Goal: Complete application form: Complete application form

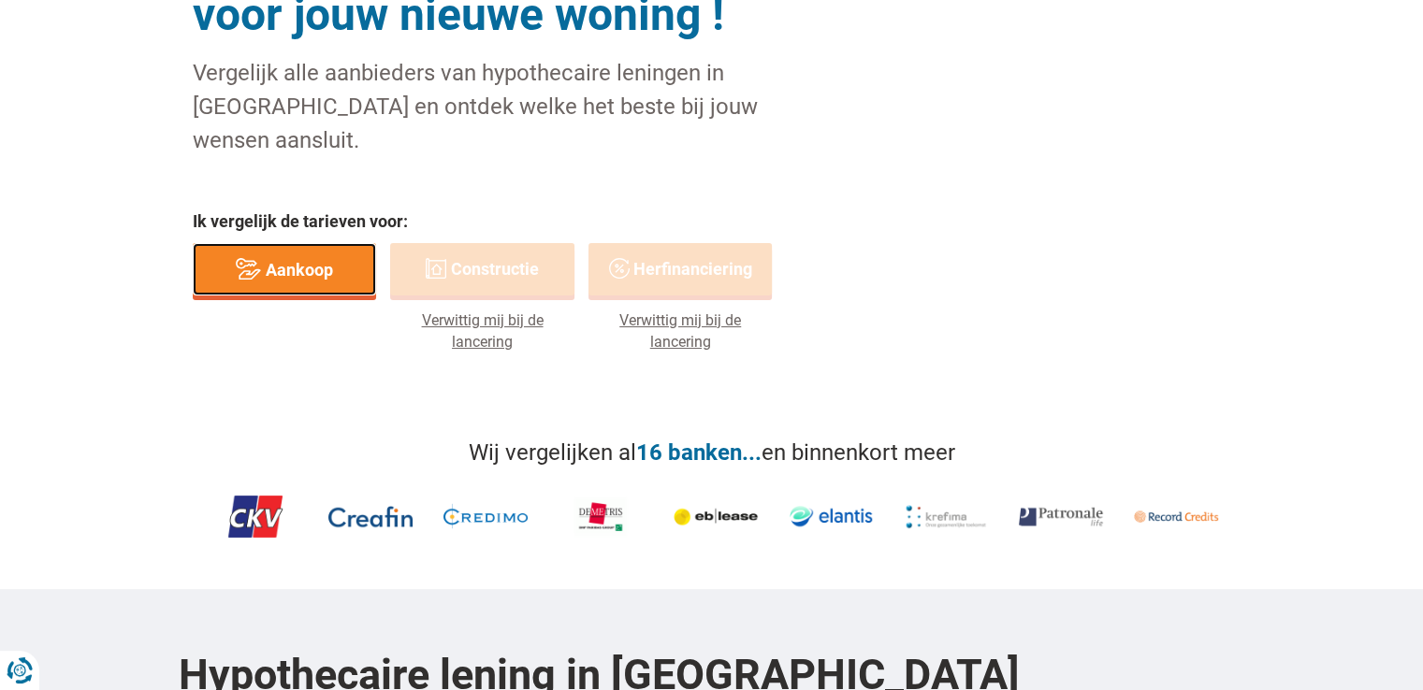
click at [295, 250] on link "Aankoop" at bounding box center [285, 269] width 184 height 53
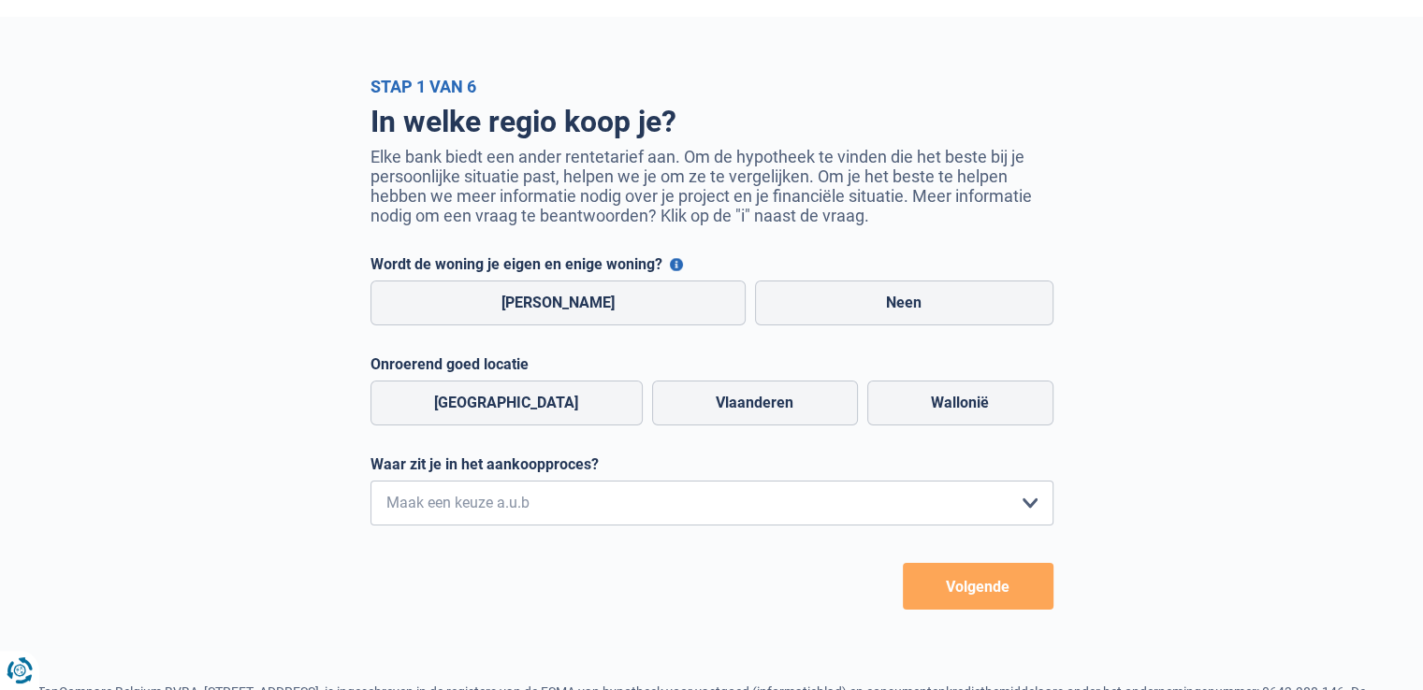
scroll to position [34, 0]
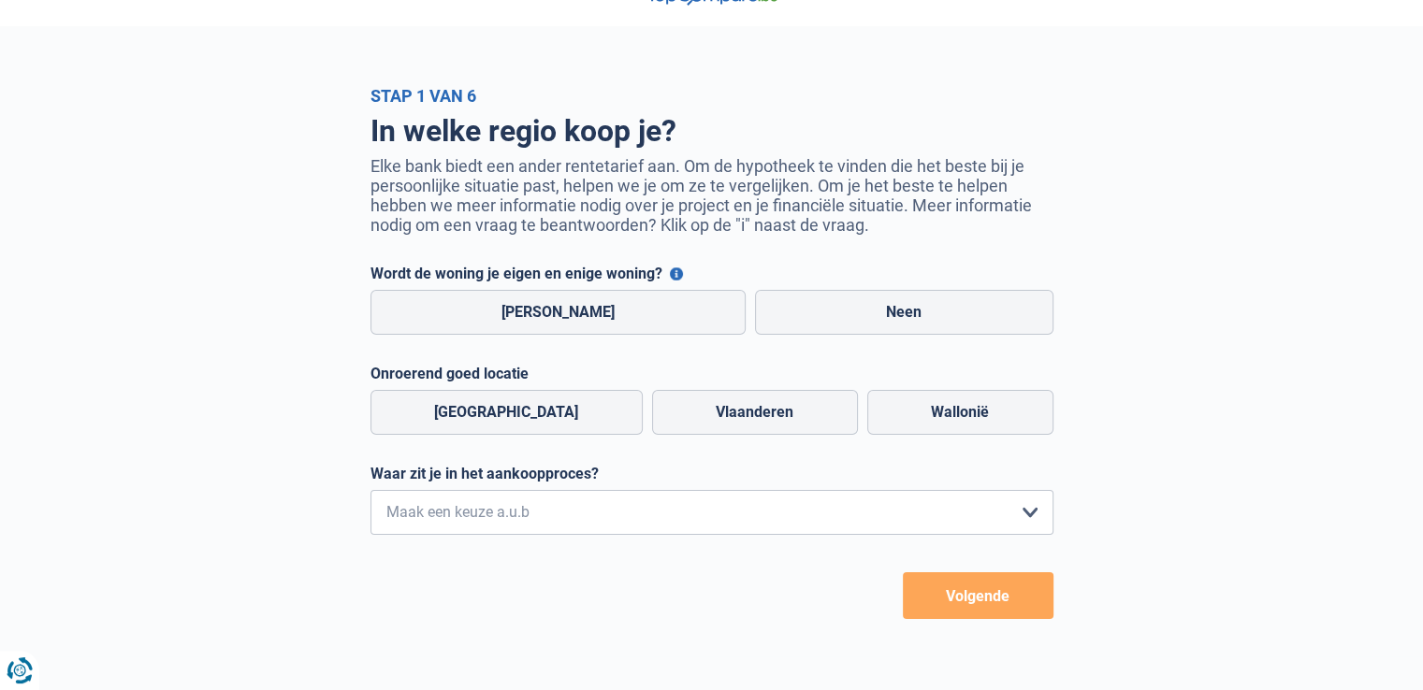
click at [618, 326] on label "Ja" at bounding box center [558, 312] width 376 height 45
click at [618, 326] on input "Ja" at bounding box center [558, 312] width 376 height 45
radio input "true"
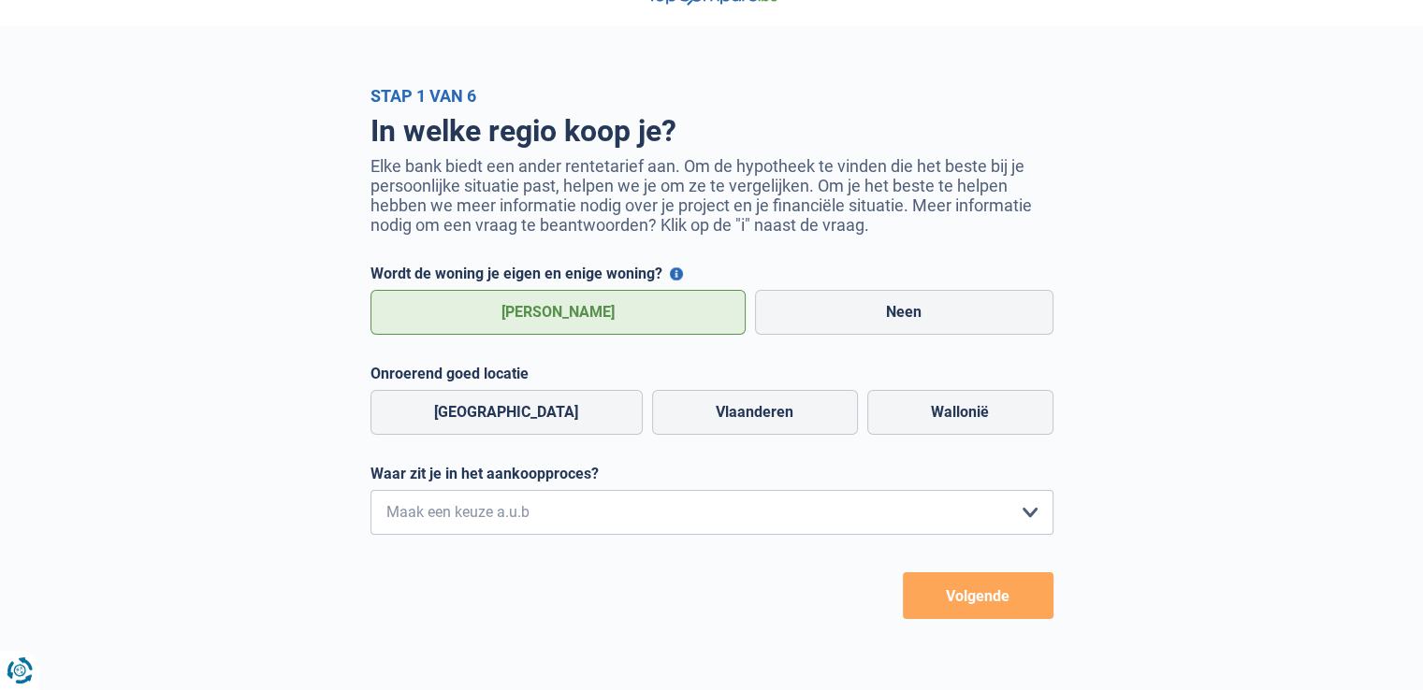
click at [697, 422] on label "Vlaanderen" at bounding box center [755, 412] width 206 height 45
click at [697, 422] on input "Vlaanderen" at bounding box center [755, 412] width 206 height 45
radio input "true"
click at [711, 513] on select "Ik wil me uitsluitend informeren omdat ik op dit moment geen concrete plannen h…" at bounding box center [711, 512] width 683 height 45
select select "1a"
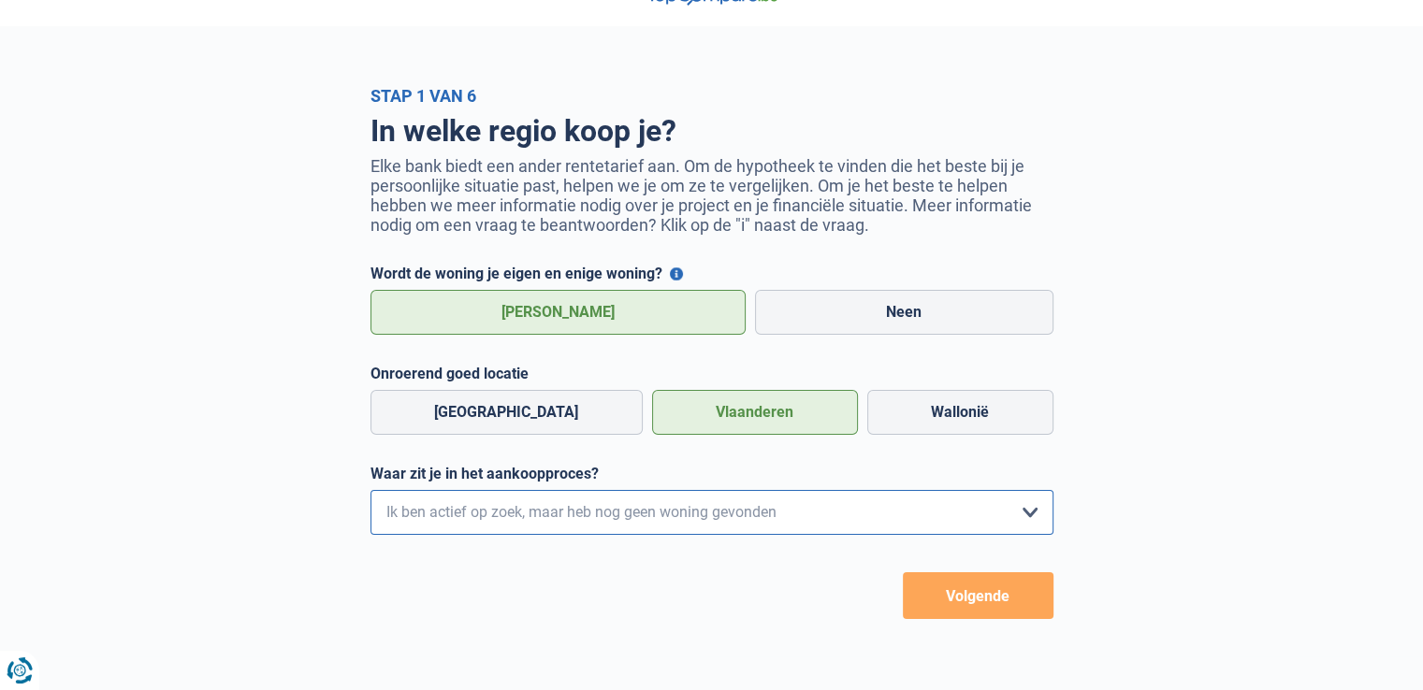
click at [370, 494] on select "Ik wil me uitsluitend informeren omdat ik op dit moment geen concrete plannen h…" at bounding box center [711, 512] width 683 height 45
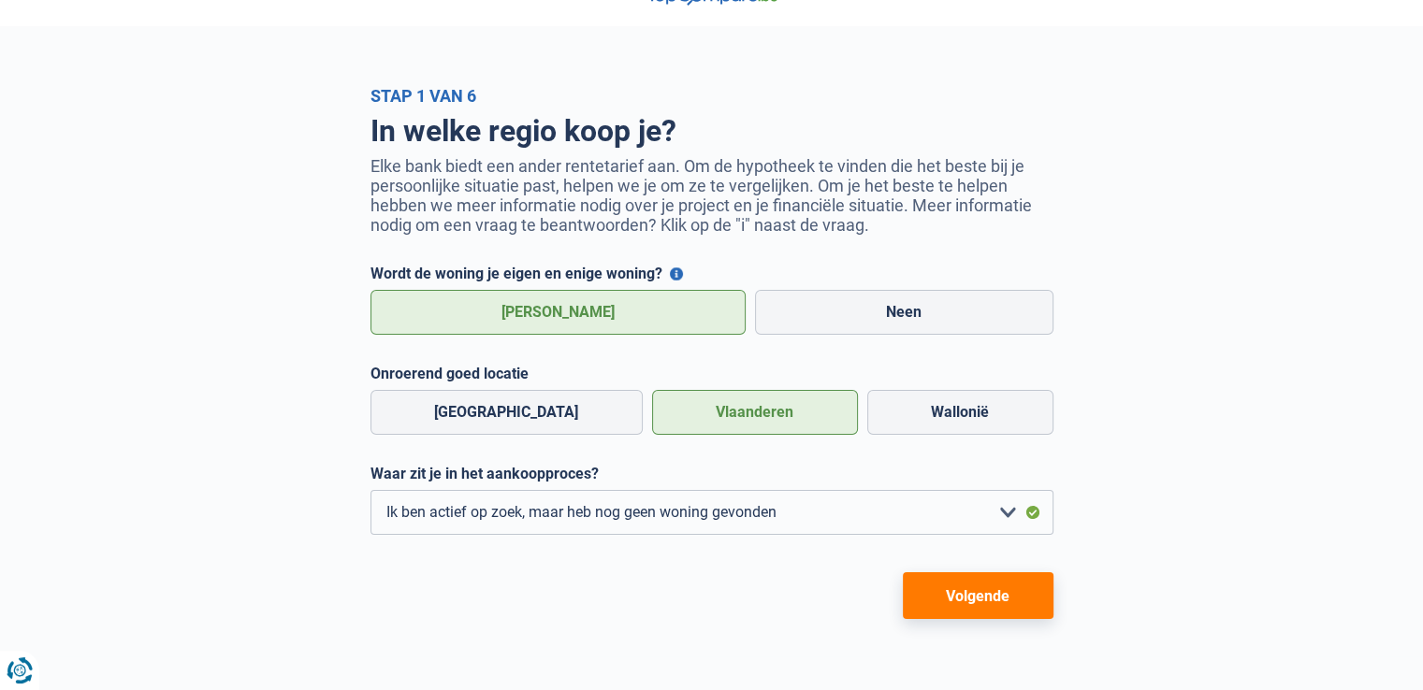
click at [1009, 607] on button "Volgende" at bounding box center [978, 596] width 151 height 47
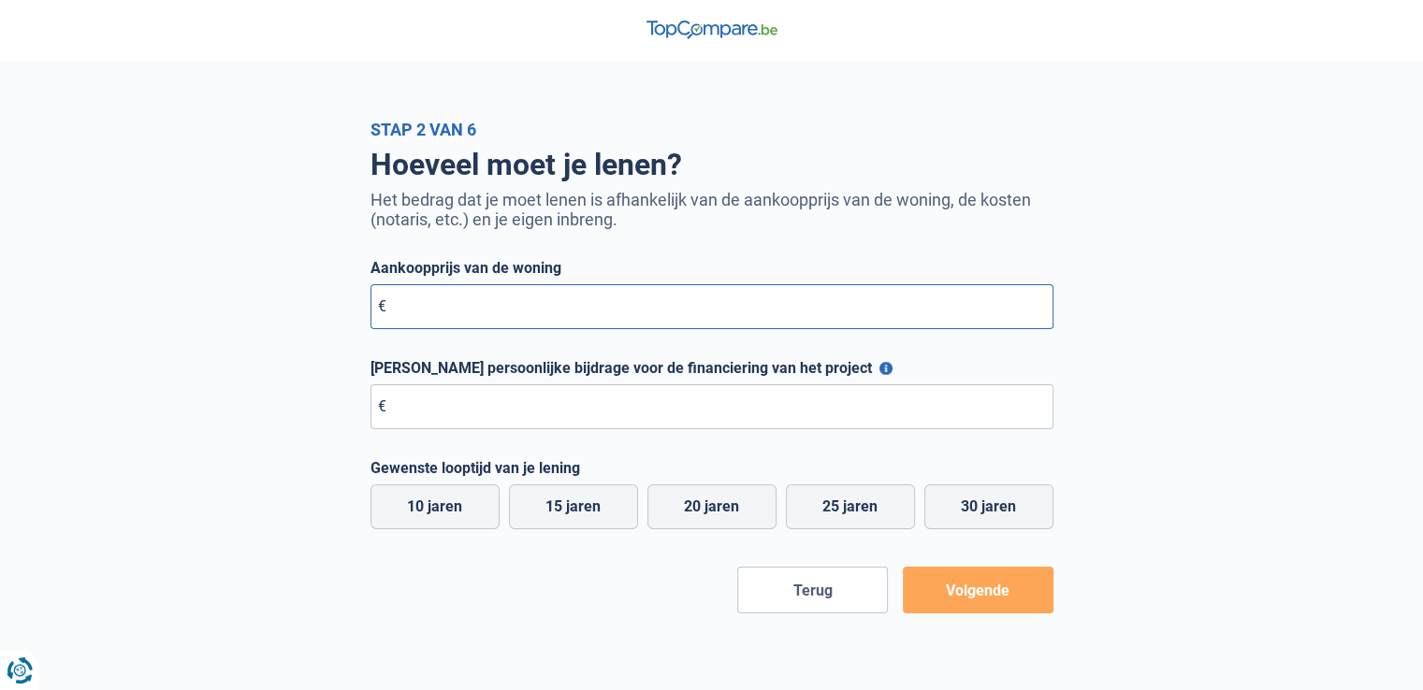
click at [526, 307] on input "Aankoopprijs van de woning" at bounding box center [711, 306] width 683 height 45
type input "215.000"
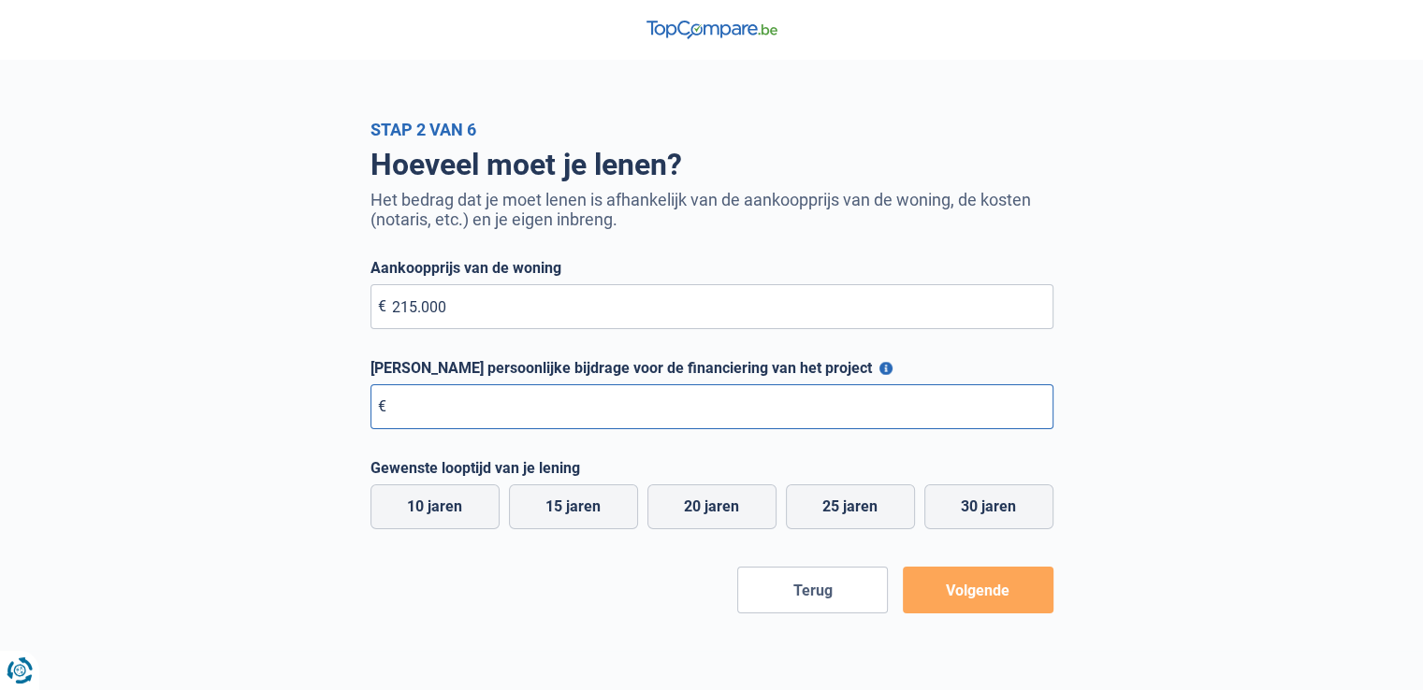
click at [593, 395] on input "Maximale persoonlijke bijdrage voor de financiering van het project" at bounding box center [711, 407] width 683 height 45
type input "10.000"
click at [813, 499] on label "25 jaren" at bounding box center [850, 507] width 129 height 45
click at [813, 499] on input "25 jaren" at bounding box center [850, 507] width 129 height 45
radio input "true"
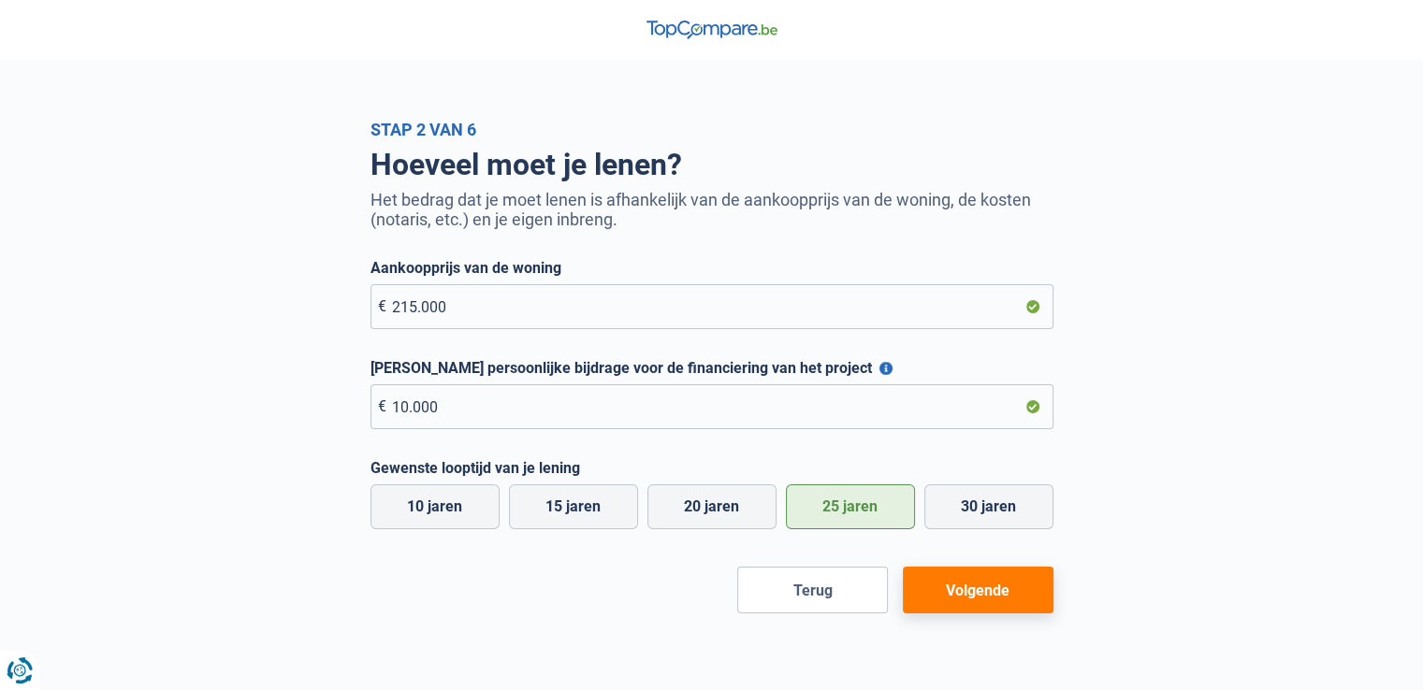
click at [972, 586] on button "Volgende" at bounding box center [978, 590] width 151 height 47
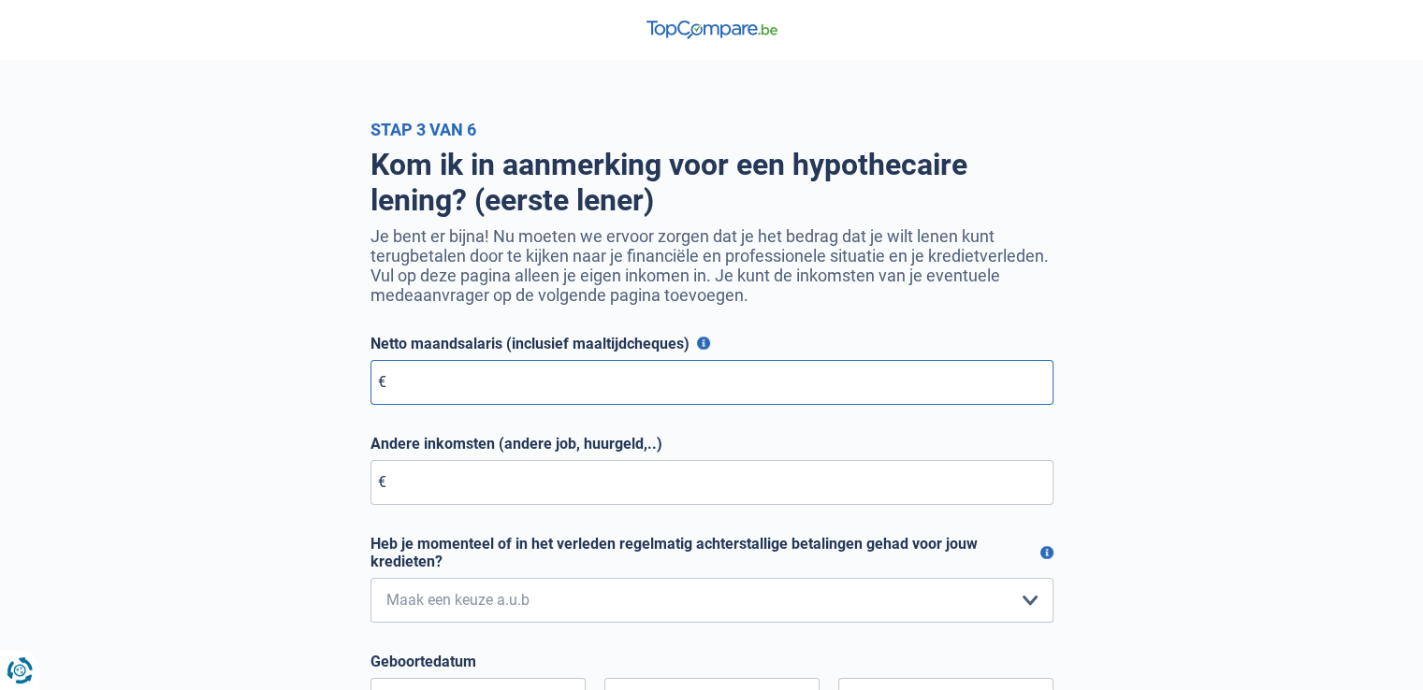
click at [499, 391] on input "Netto maandsalaris (inclusief maaltijdcheques)" at bounding box center [711, 382] width 683 height 45
type input "2.780"
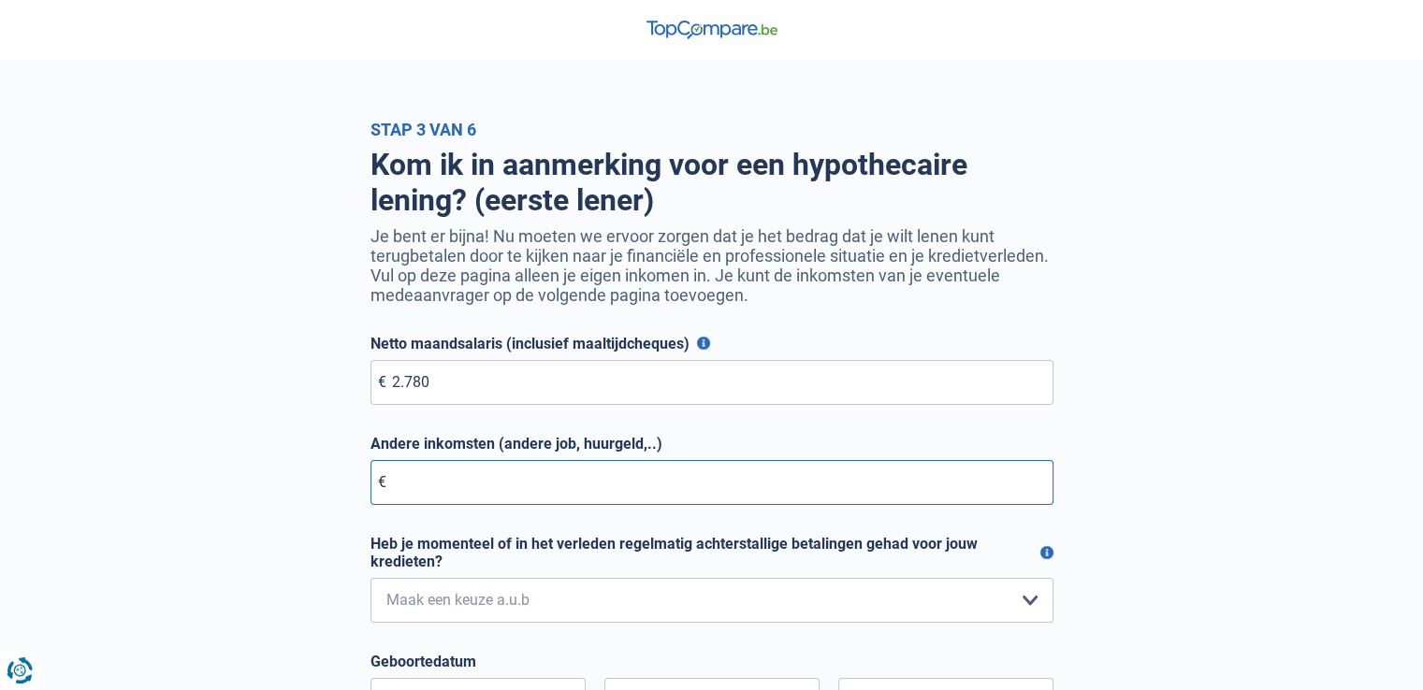
click at [487, 477] on input "Andere inkomsten (andere job, huurgeld,..)" at bounding box center [711, 482] width 683 height 45
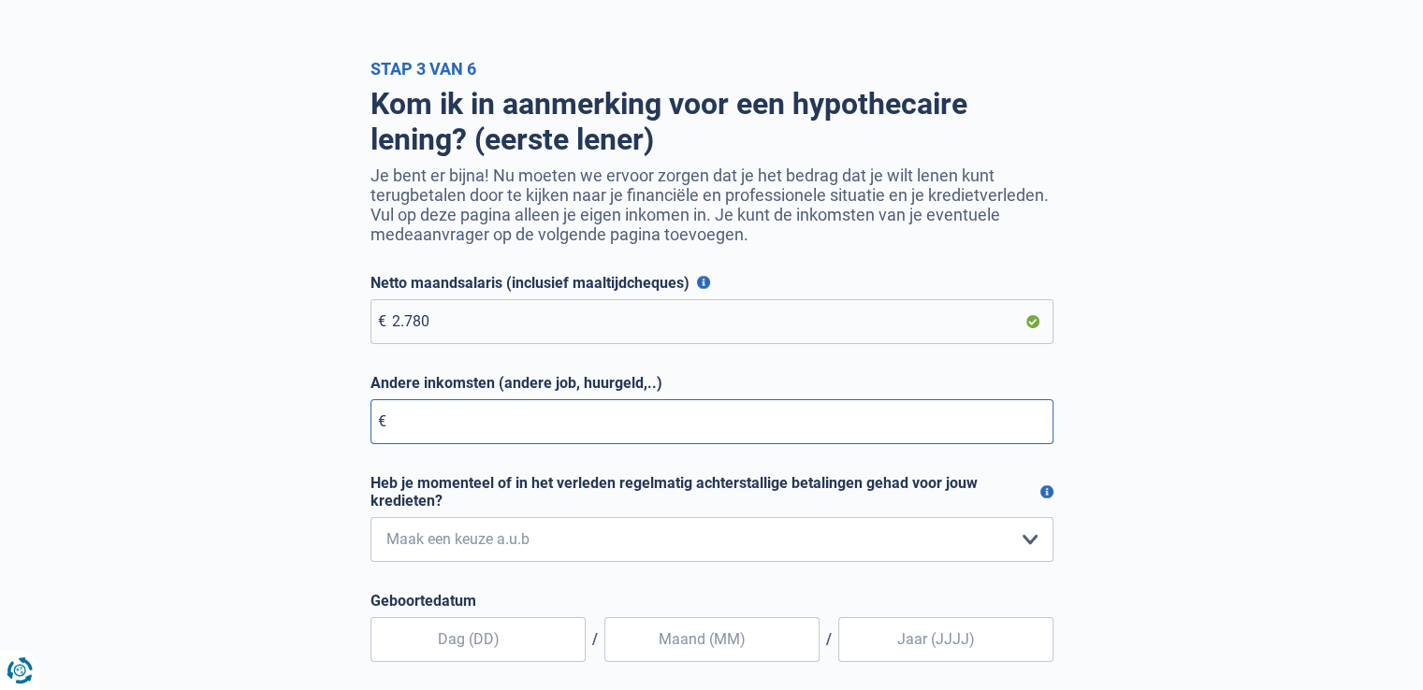
scroll to position [187, 0]
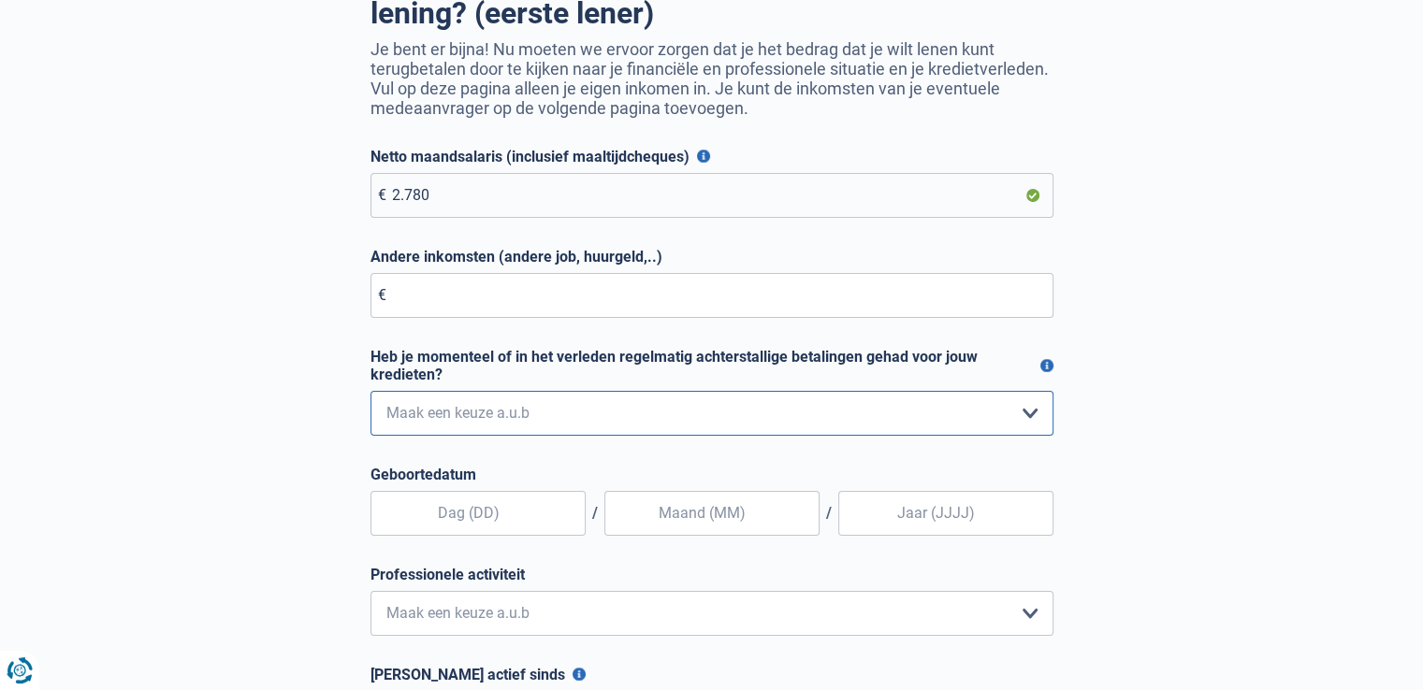
click at [507, 410] on select "Nee, nooit Ja, maar ik heb deze minder dan een jaar geleden afbetaald Ja, maar …" at bounding box center [711, 413] width 683 height 45
select select "0"
click at [370, 394] on select "Nee, nooit Ja, maar ik heb deze minder dan een jaar geleden afbetaald Ja, maar …" at bounding box center [711, 413] width 683 height 45
click at [524, 526] on input "text" at bounding box center [477, 513] width 215 height 45
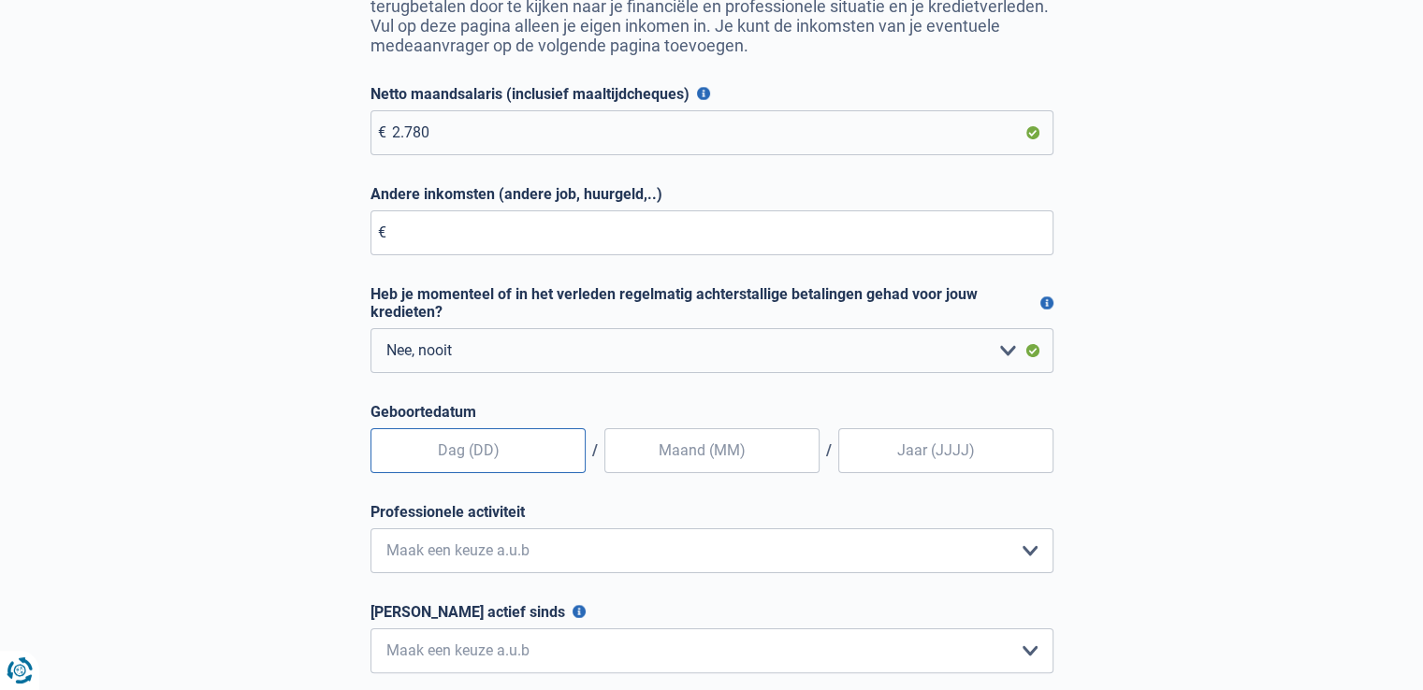
scroll to position [281, 0]
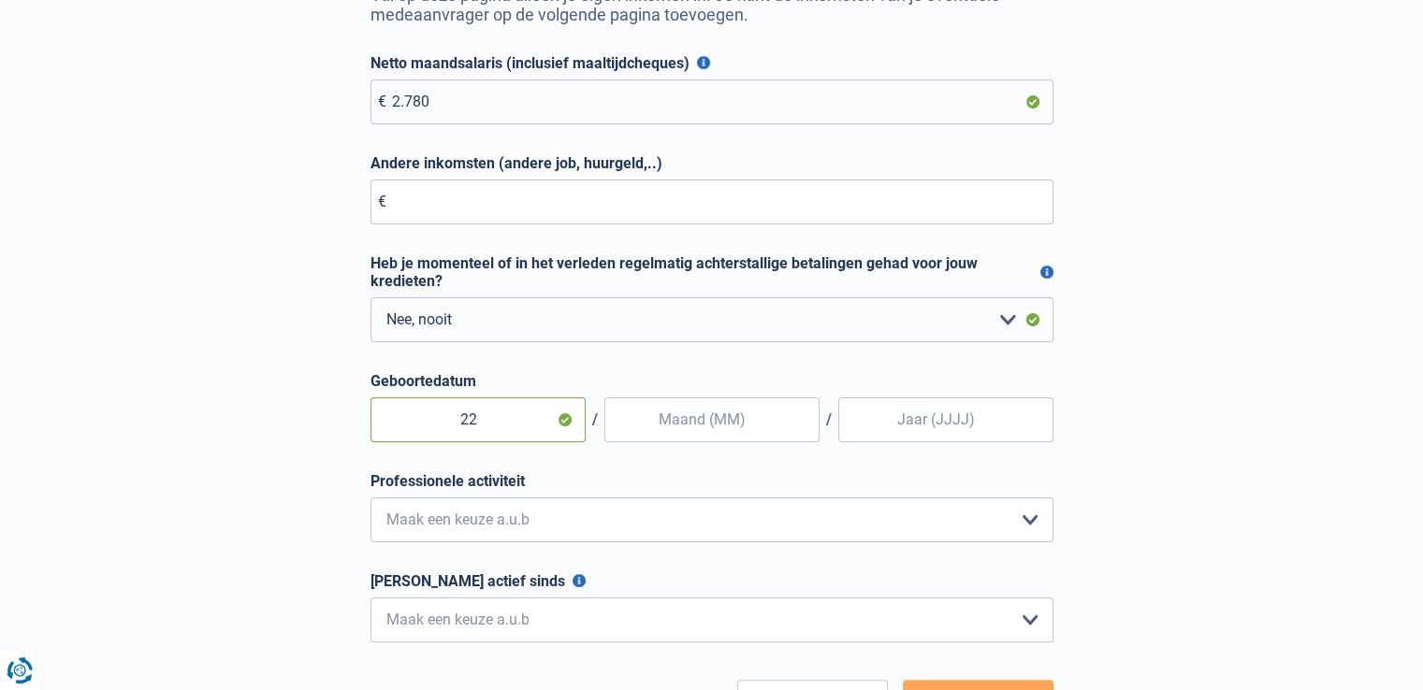
click at [546, 428] on input "22" at bounding box center [477, 420] width 215 height 45
type input "22"
type input "1"
click at [894, 439] on input "Geboortedatum" at bounding box center [945, 420] width 215 height 45
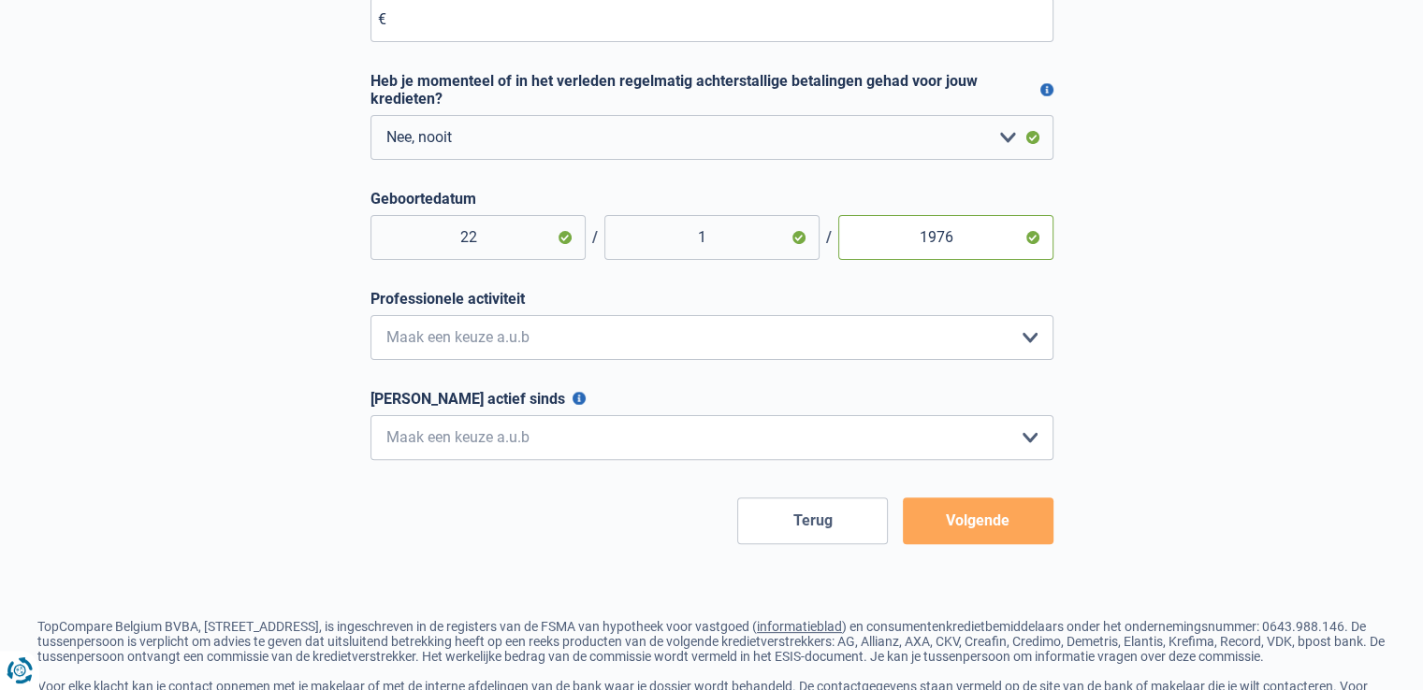
scroll to position [468, 0]
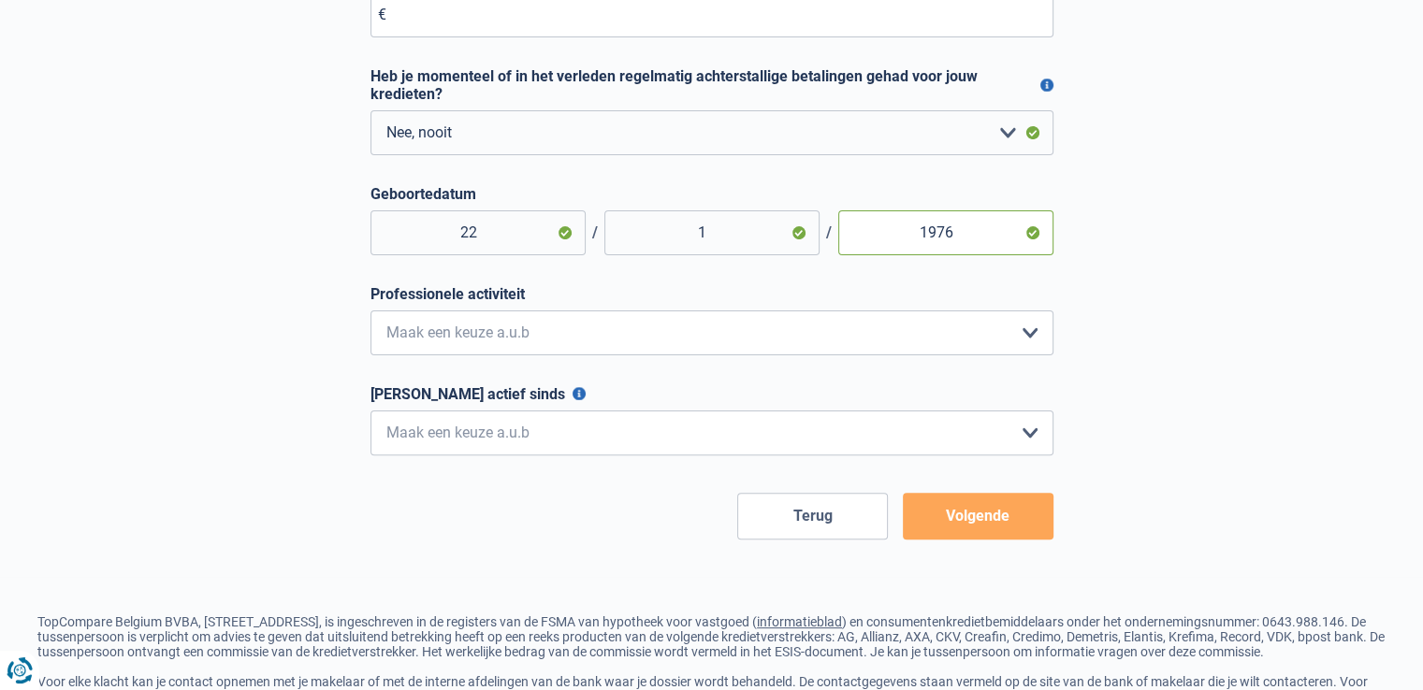
type input "1976"
click at [741, 348] on select "Bediende Arbeider Ambtenaar Zelfstandige Bedrijfsleider Gepensioneerde Vrij ber…" at bounding box center [711, 333] width 683 height 45
select select "privateEmployee"
click at [370, 314] on select "Bediende Arbeider Ambtenaar Zelfstandige Bedrijfsleider Gepensioneerde Vrij ber…" at bounding box center [711, 333] width 683 height 45
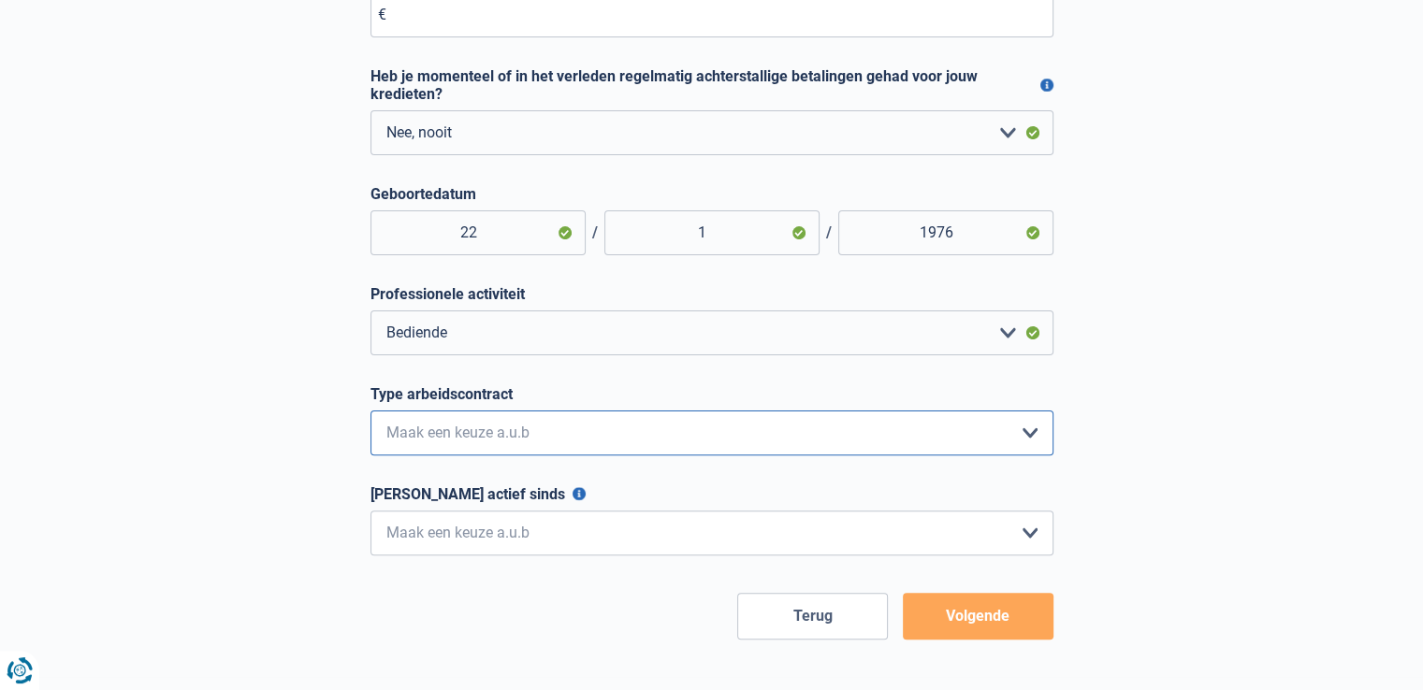
click at [532, 429] on select "Interimcontract Arbeidsovereenkomst van onbepaalde duur Arbeidsovereenkomst van…" at bounding box center [711, 433] width 683 height 45
select select "permanent"
click at [370, 414] on select "Interimcontract Arbeidsovereenkomst van onbepaalde duur Arbeidsovereenkomst van…" at bounding box center [711, 433] width 683 height 45
click at [542, 533] on select "< 6 maanden 6 - 12 maanden 12 - 24 maanden 24 - 36 maanden > 36 maanden Maak ee…" at bounding box center [711, 533] width 683 height 45
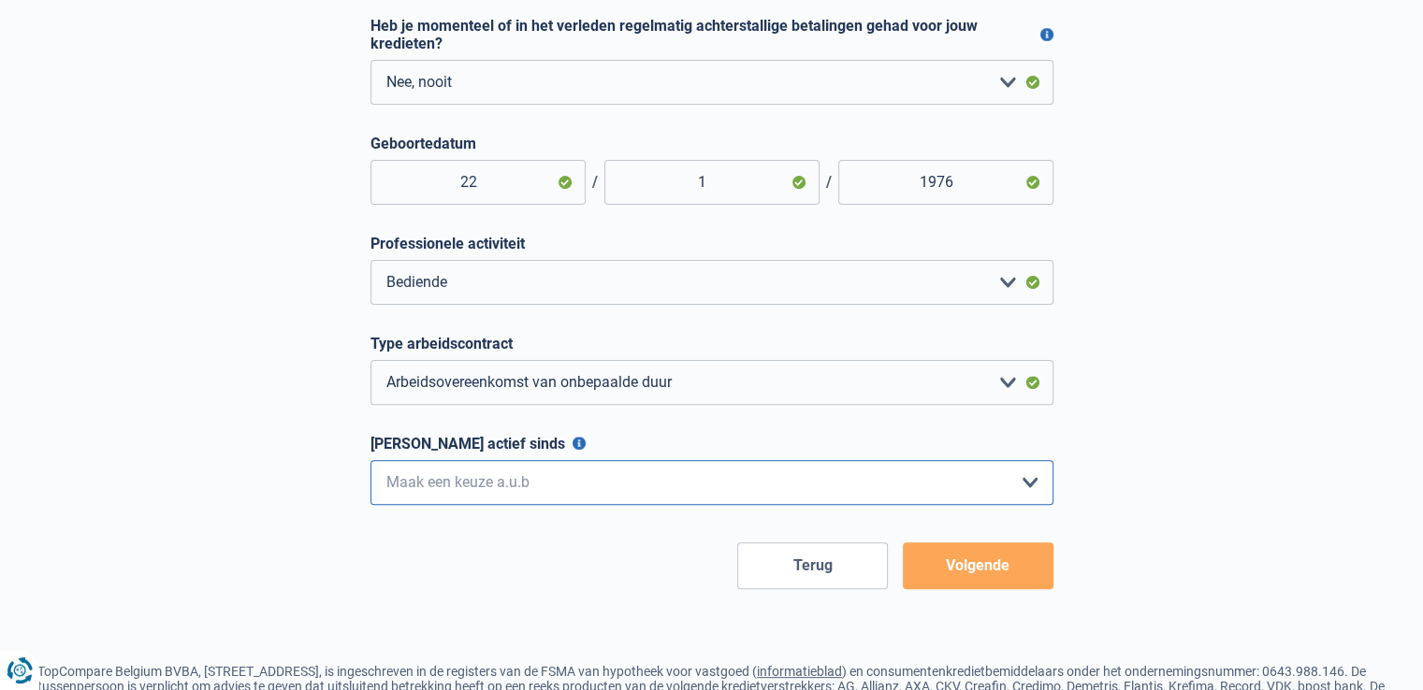
scroll to position [561, 0]
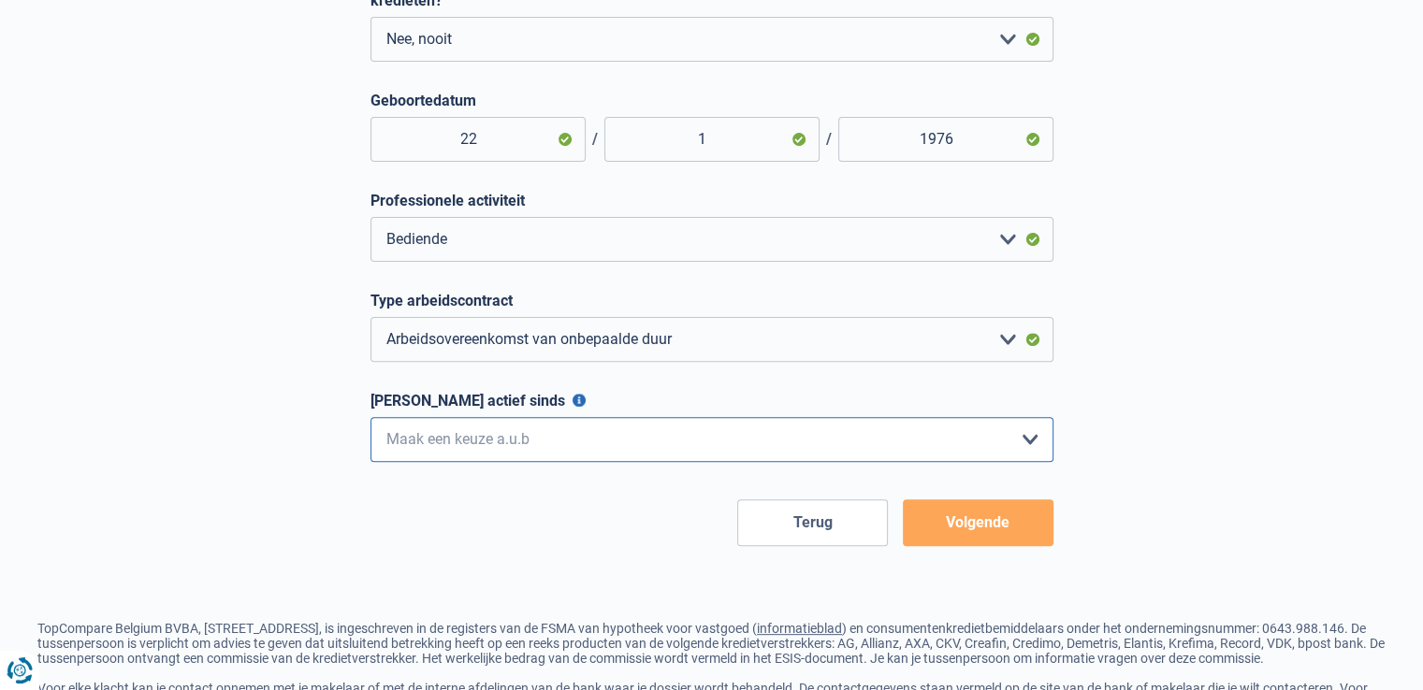
click at [623, 455] on select "< 6 maanden 6 - 12 maanden 12 - 24 maanden 24 - 36 maanden > 36 maanden Maak ee…" at bounding box center [711, 439] width 683 height 45
select select "more36"
click at [370, 421] on select "< 6 maanden 6 - 12 maanden 12 - 24 maanden 24 - 36 maanden > 36 maanden Maak ee…" at bounding box center [711, 439] width 683 height 45
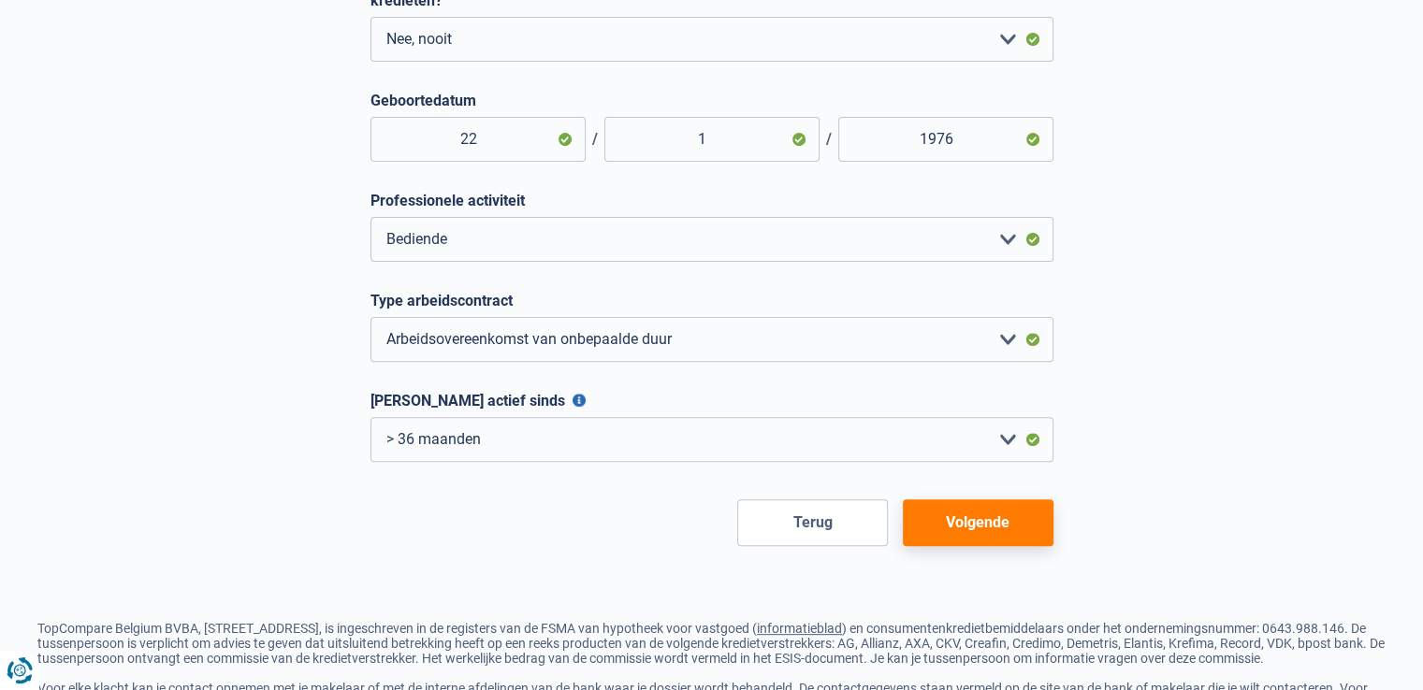
click at [1004, 530] on button "Volgende" at bounding box center [978, 523] width 151 height 47
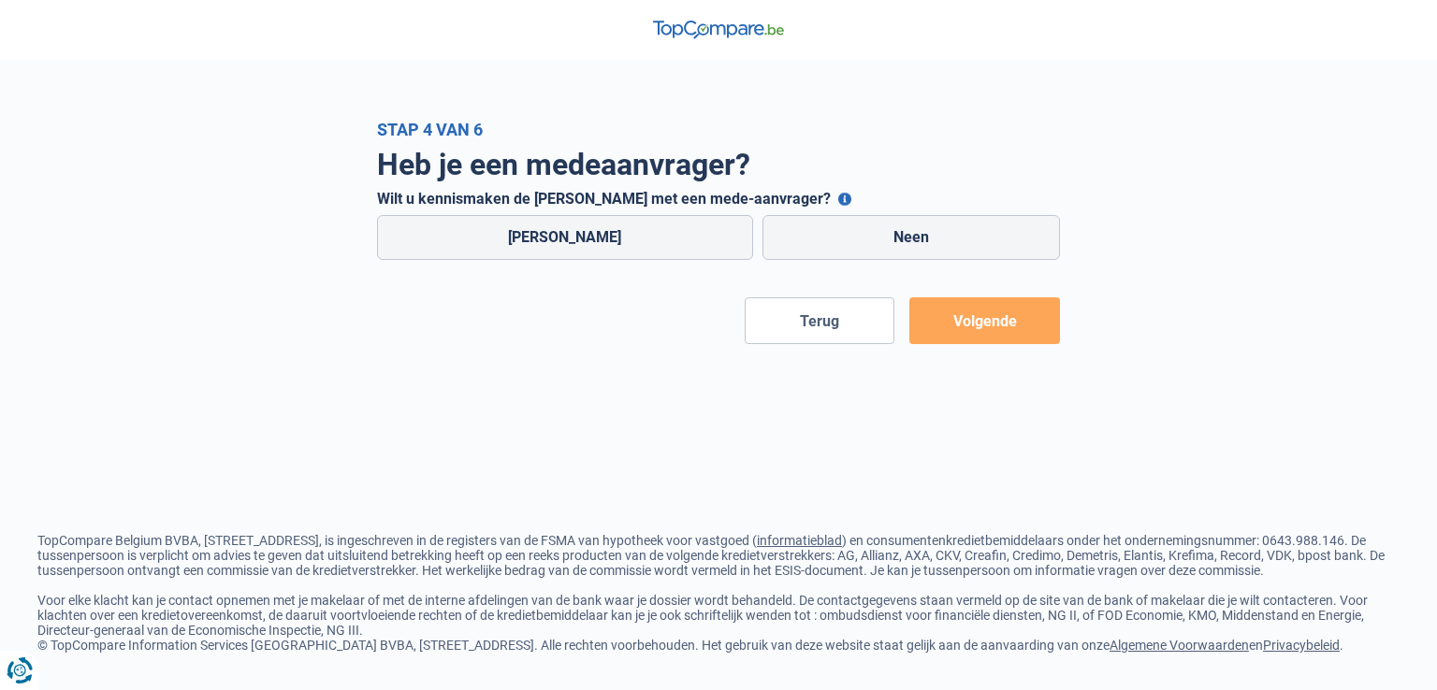
click at [579, 258] on label "Ja" at bounding box center [565, 237] width 376 height 45
click at [579, 258] on input "Ja" at bounding box center [565, 237] width 376 height 45
radio input "true"
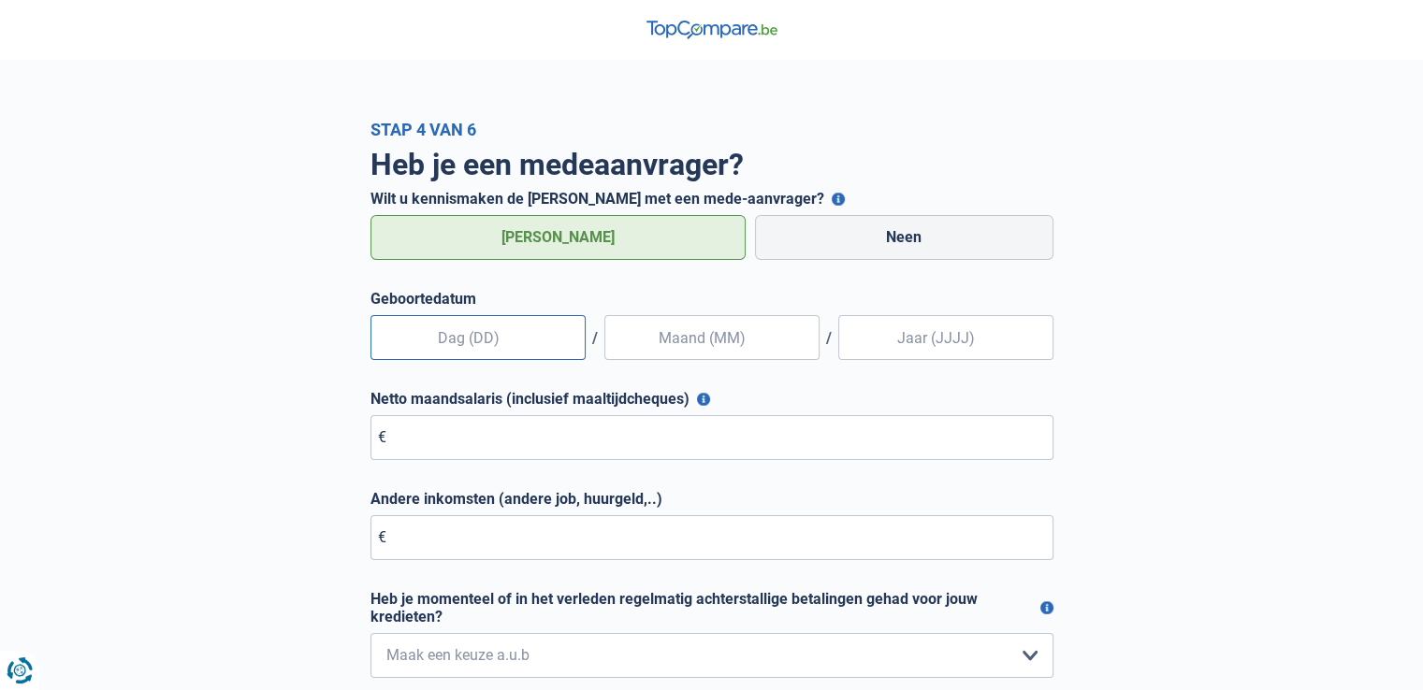
click at [531, 342] on input "text" at bounding box center [477, 337] width 215 height 45
type input "12"
type input "01"
click at [958, 331] on input "Geboortedatum" at bounding box center [945, 337] width 215 height 45
type input "2"
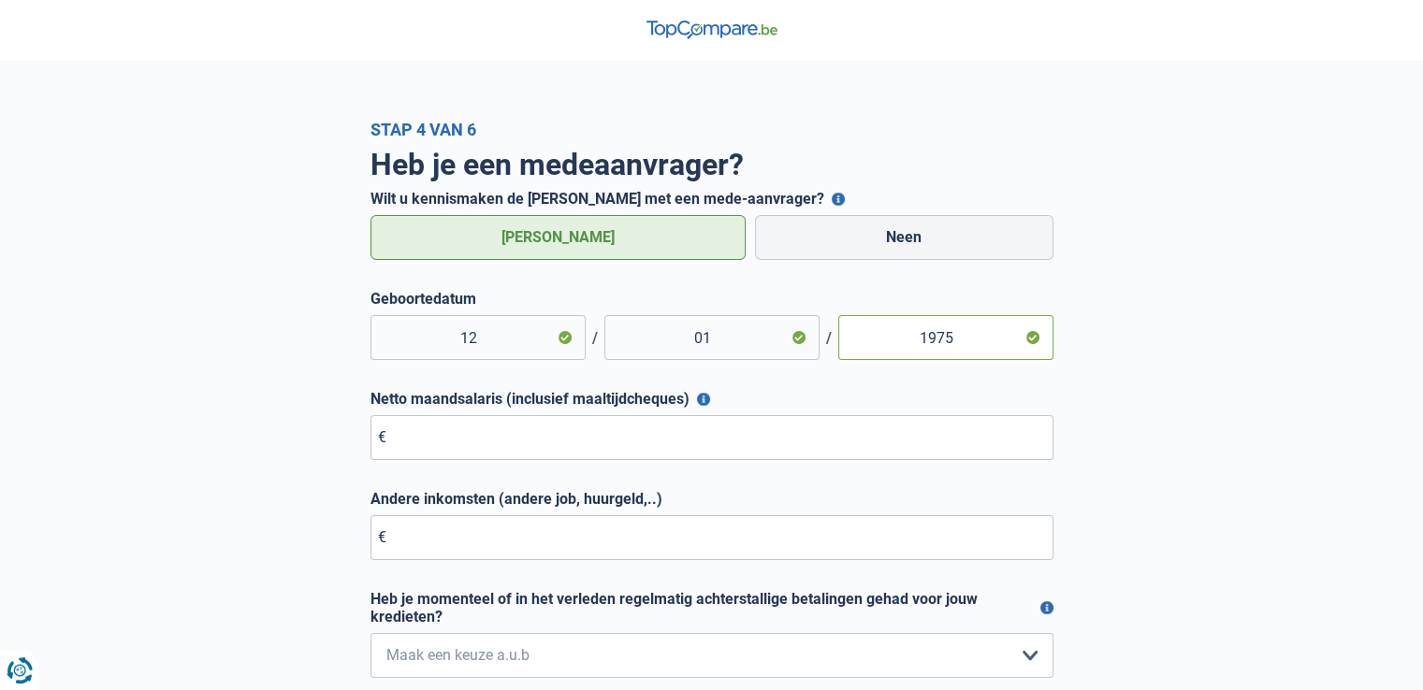
type input "1975"
click at [521, 449] on input "Netto maandsalaris (inclusief maaltijdcheques)" at bounding box center [711, 437] width 683 height 45
type input "1.800"
click at [501, 529] on input "Andere inkomsten (andere job, huurgeld,..)" at bounding box center [711, 537] width 683 height 45
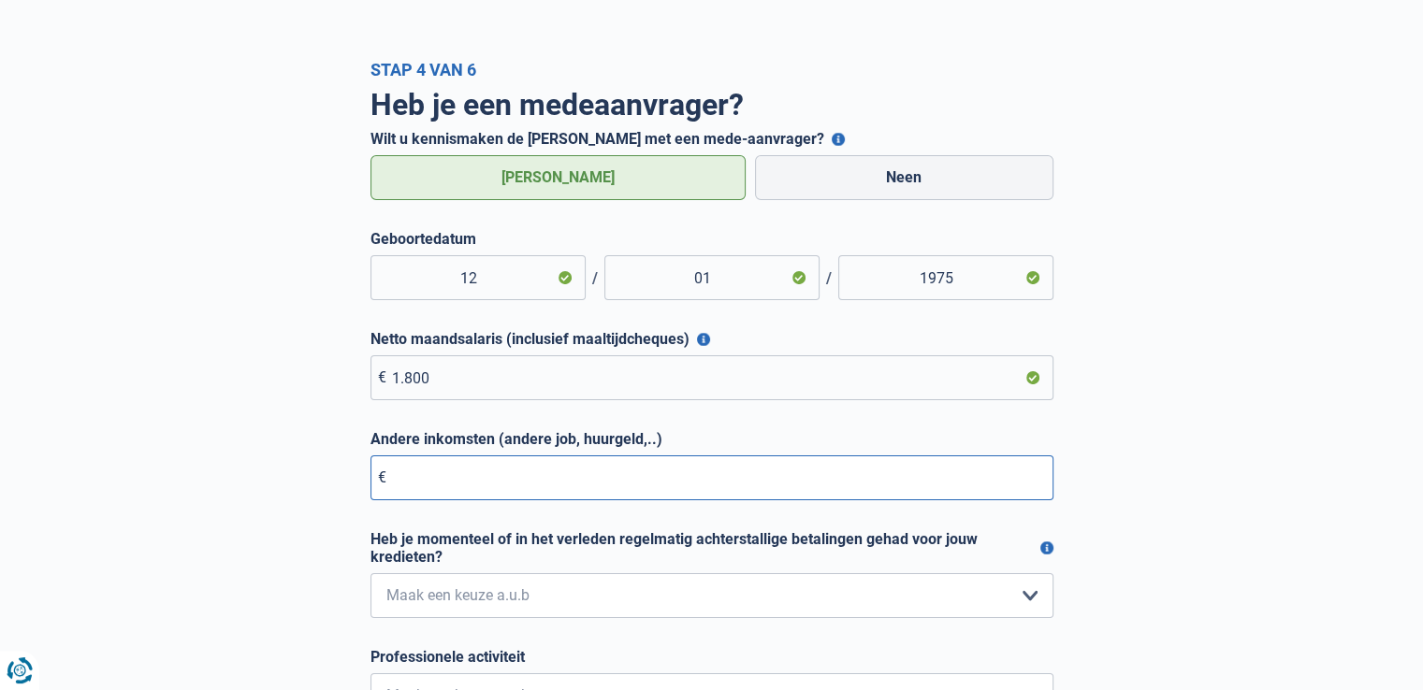
scroll to position [94, 0]
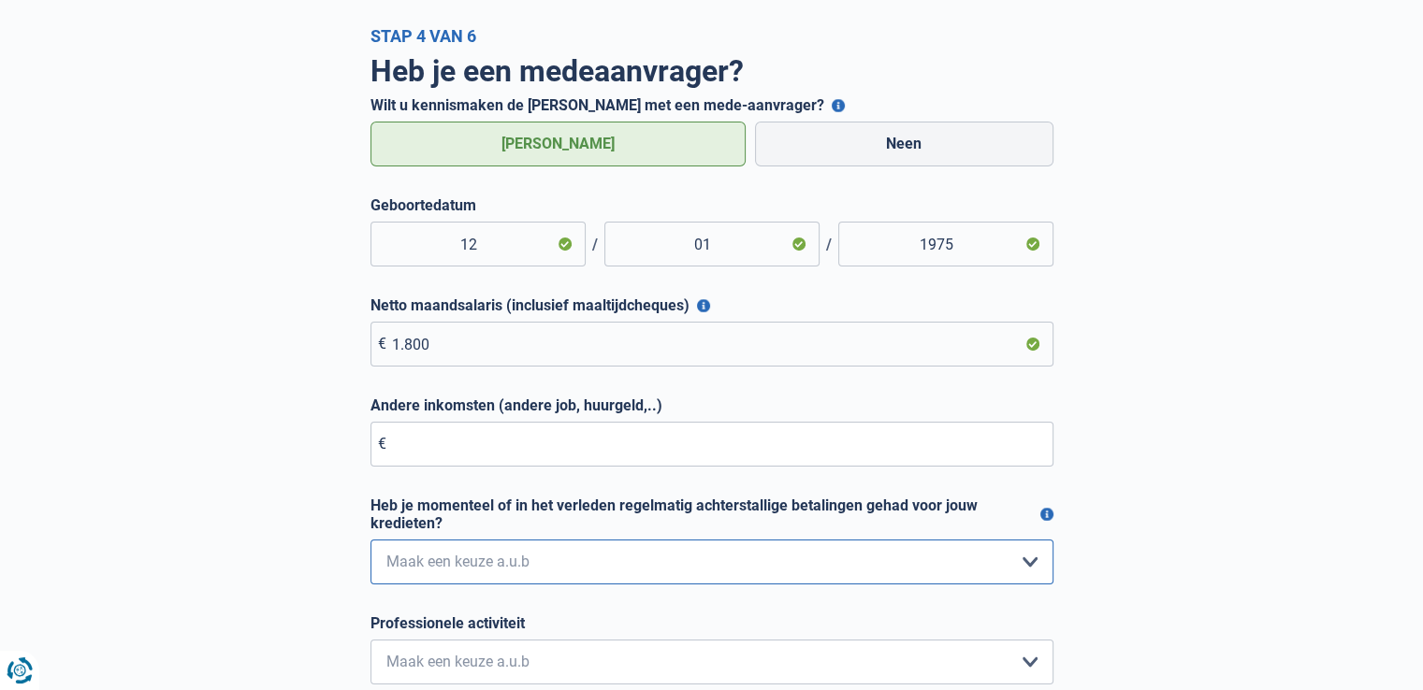
click at [517, 554] on select "Nee, nooit Ja, maar ik heb deze minder dan een jaar geleden afbetaald Ja, maar …" at bounding box center [711, 562] width 683 height 45
select select "0"
click at [370, 542] on select "Nee, nooit Ja, maar ik heb deze minder dan een jaar geleden afbetaald Ja, maar …" at bounding box center [711, 562] width 683 height 45
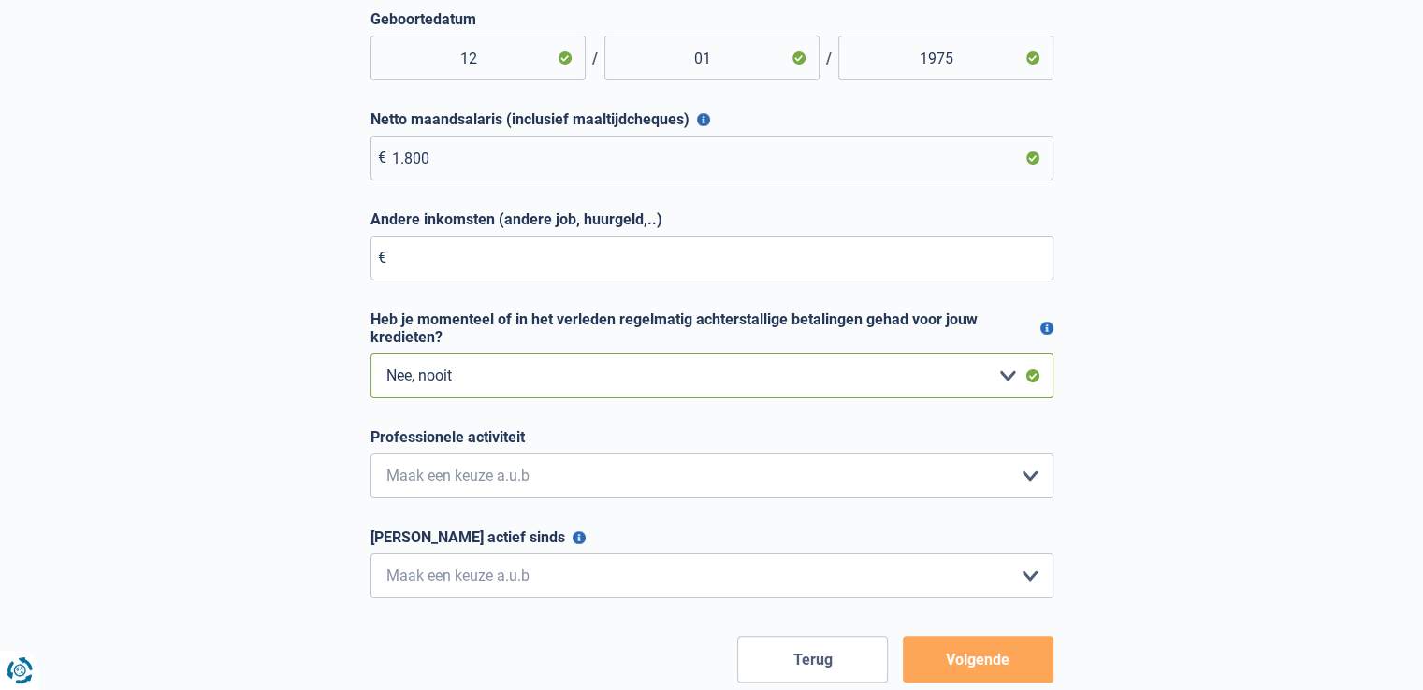
scroll to position [281, 0]
click at [643, 476] on select "Bediende Arbeider Ambtenaar Zelfstandige Bedrijfsleider Gepensioneerde Vrij ber…" at bounding box center [711, 475] width 683 height 45
select select "worker"
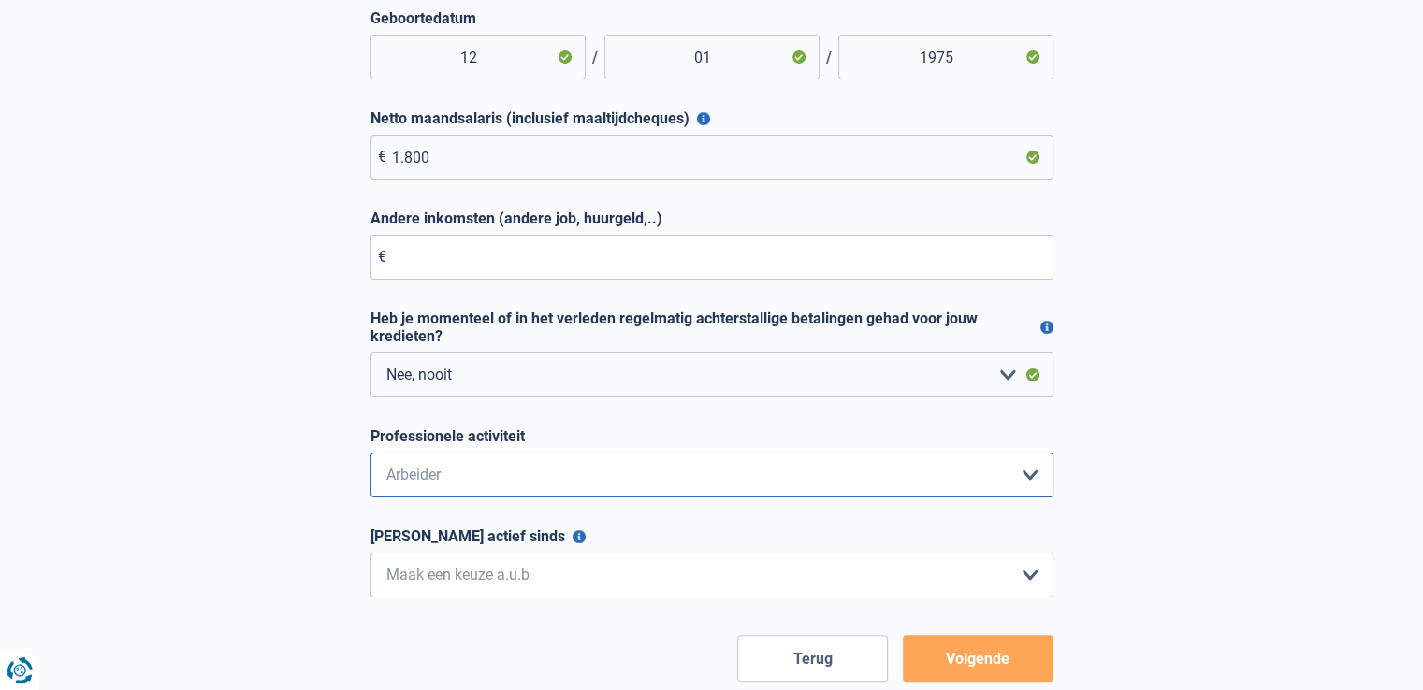
click at [370, 455] on select "Bediende Arbeider Ambtenaar Zelfstandige Bedrijfsleider Gepensioneerde Vrij ber…" at bounding box center [711, 475] width 683 height 45
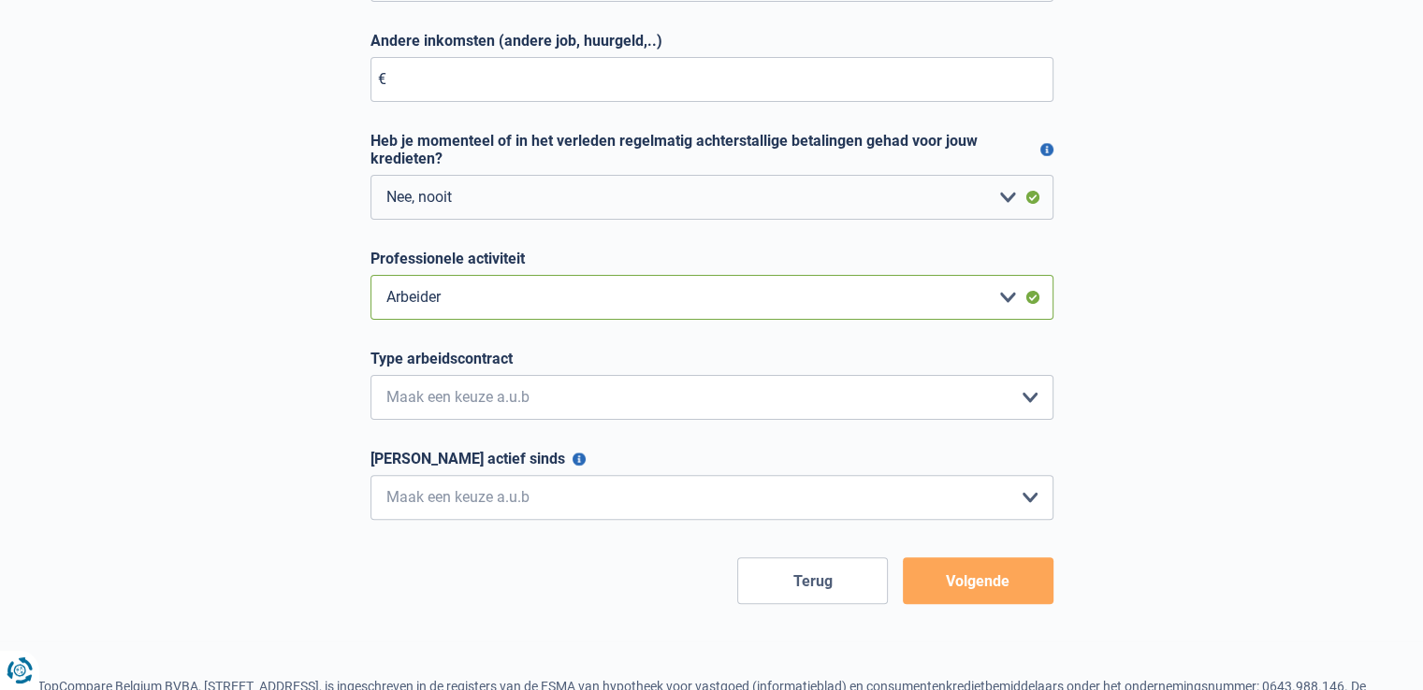
scroll to position [468, 0]
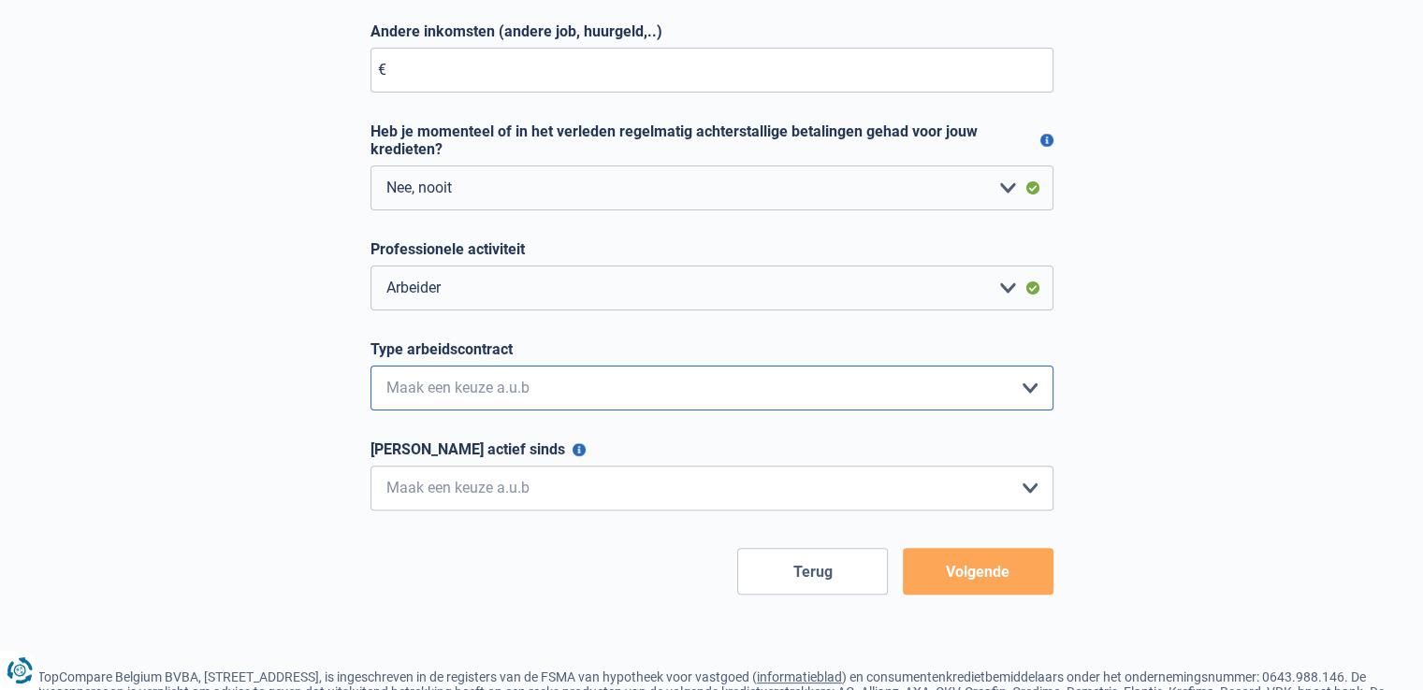
click at [591, 383] on select "Interimcontract Arbeidsovereenkomst van onbepaalde duur Arbeidsovereenkomst van…" at bounding box center [711, 388] width 683 height 45
select select "permanent"
click at [370, 368] on select "Interimcontract Arbeidsovereenkomst van onbepaalde duur Arbeidsovereenkomst van…" at bounding box center [711, 388] width 683 height 45
click at [555, 488] on select "< 6 maanden 6 - 12 maanden 12 - 24 maanden 24 - 36 maanden > 36 maanden Maak ee…" at bounding box center [711, 488] width 683 height 45
select select "more36"
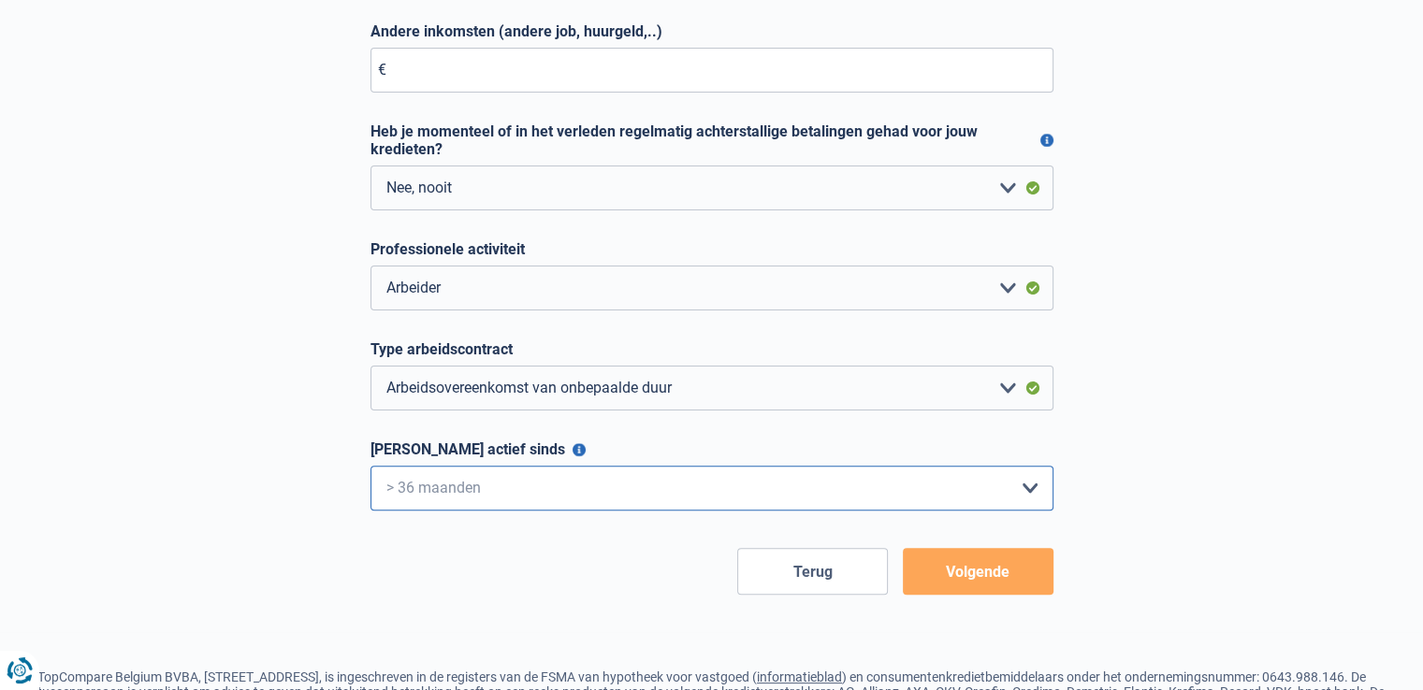
click at [370, 468] on select "< 6 maanden 6 - 12 maanden 12 - 24 maanden 24 - 36 maanden > 36 maanden Maak ee…" at bounding box center [711, 488] width 683 height 45
click at [956, 582] on button "Volgende" at bounding box center [978, 571] width 151 height 47
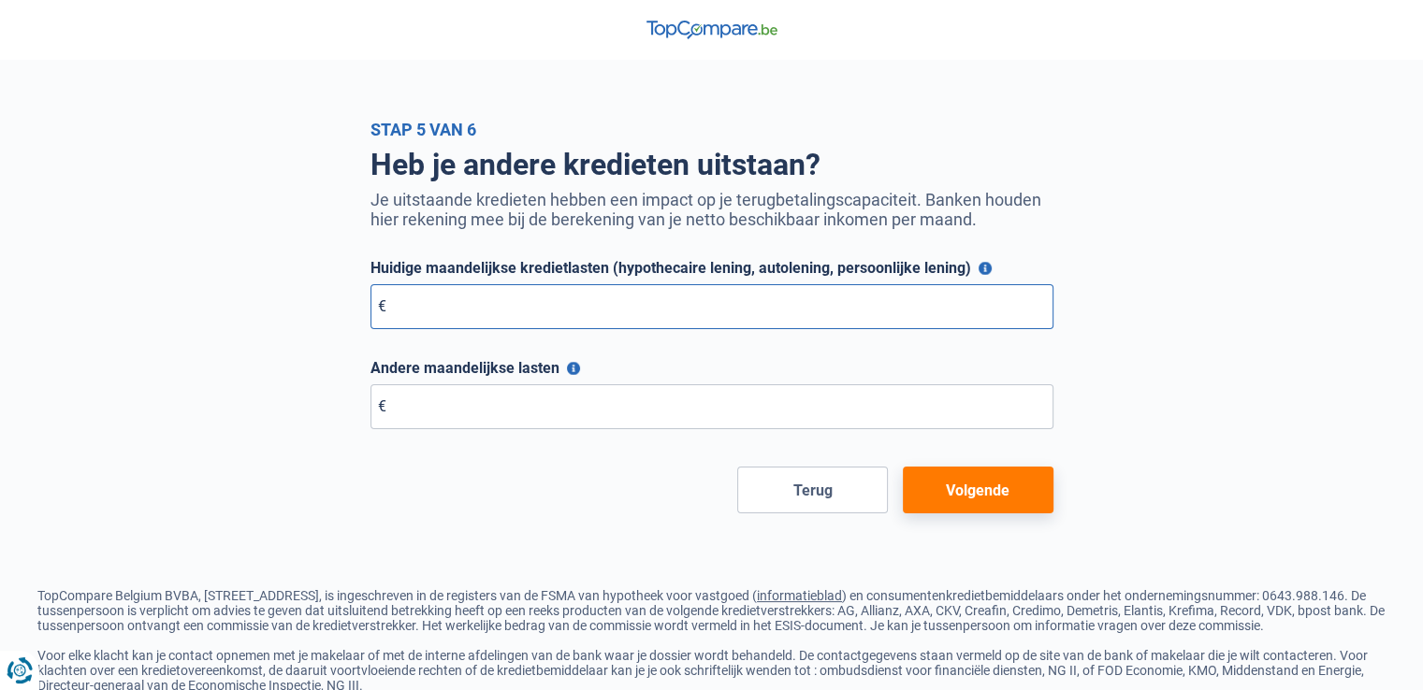
click at [497, 308] on input "Huidige maandelijkse kredietlasten (hypothecaire lening, autolening, persoonlij…" at bounding box center [711, 306] width 683 height 45
type input "281"
click at [963, 486] on button "Volgende" at bounding box center [978, 490] width 151 height 47
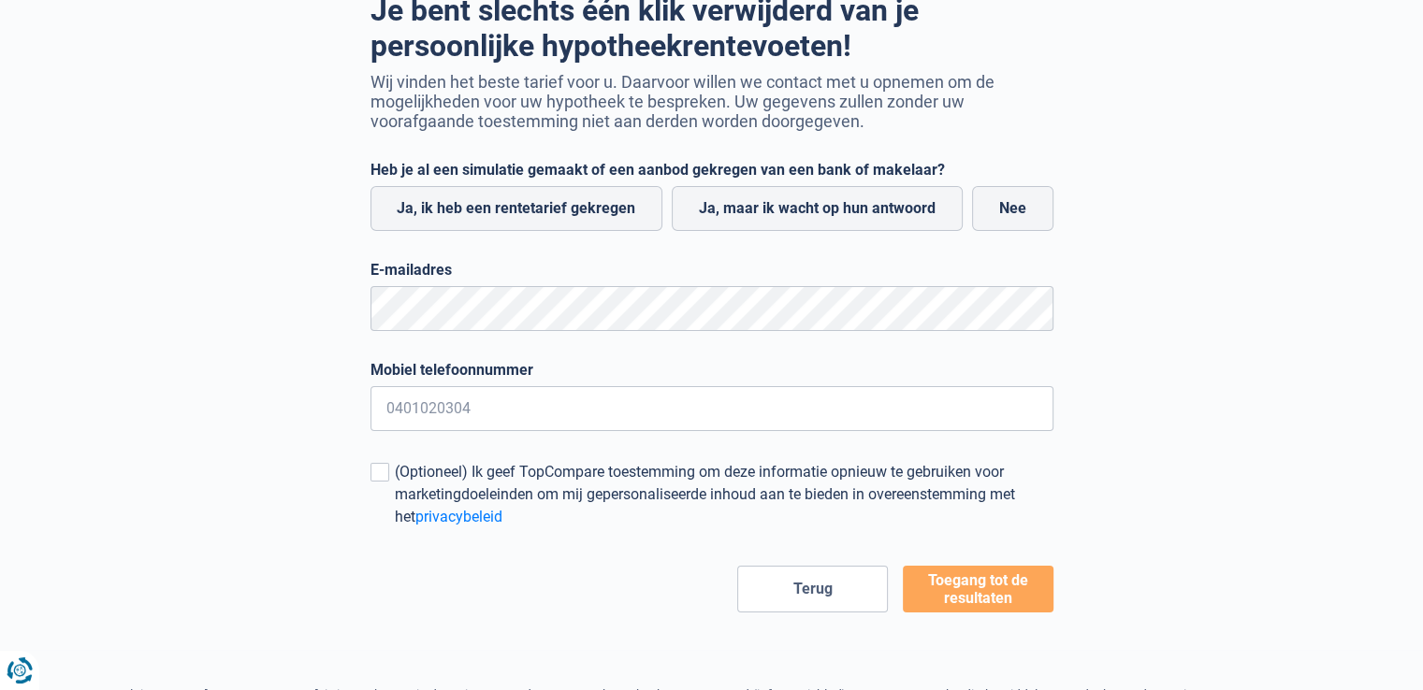
scroll to position [187, 0]
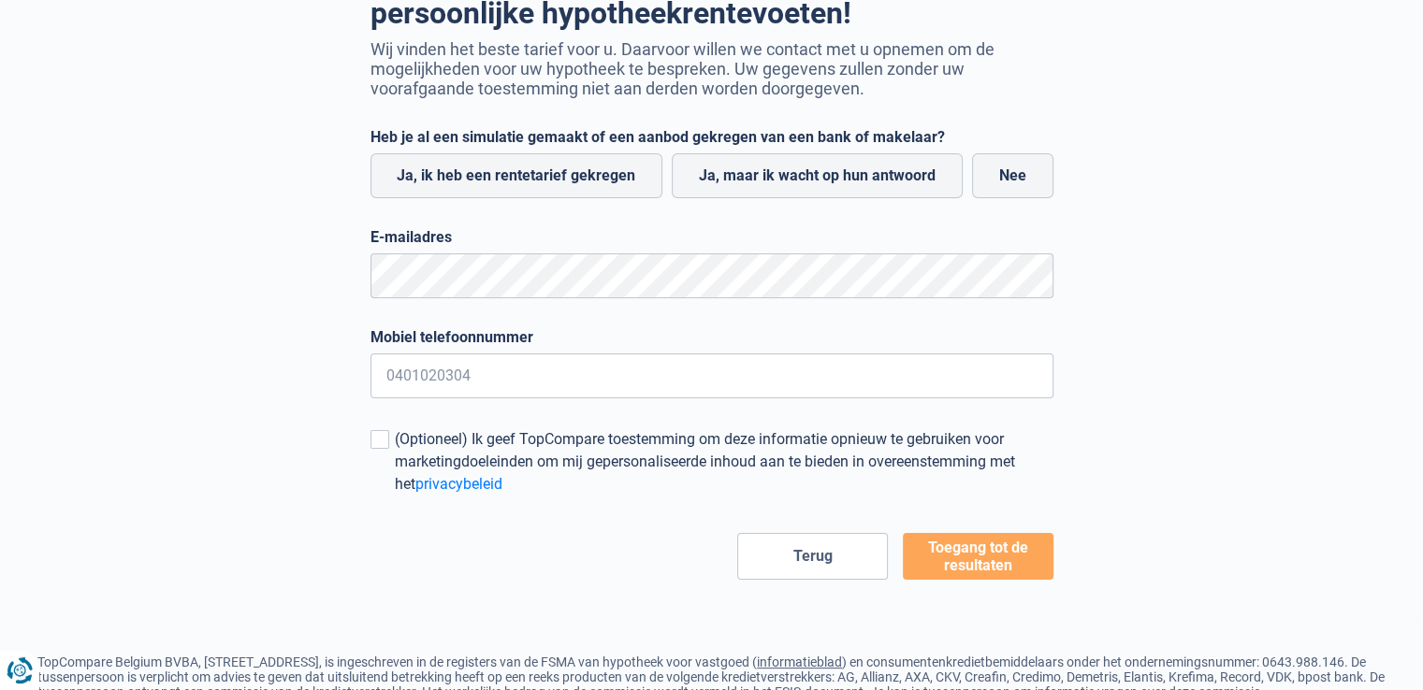
click at [979, 186] on label "Nee" at bounding box center [1012, 175] width 81 height 45
click at [979, 186] on input "Nee" at bounding box center [1012, 175] width 81 height 45
radio input "true"
click at [491, 374] on input "Mobiel telefoonnummer" at bounding box center [711, 376] width 683 height 45
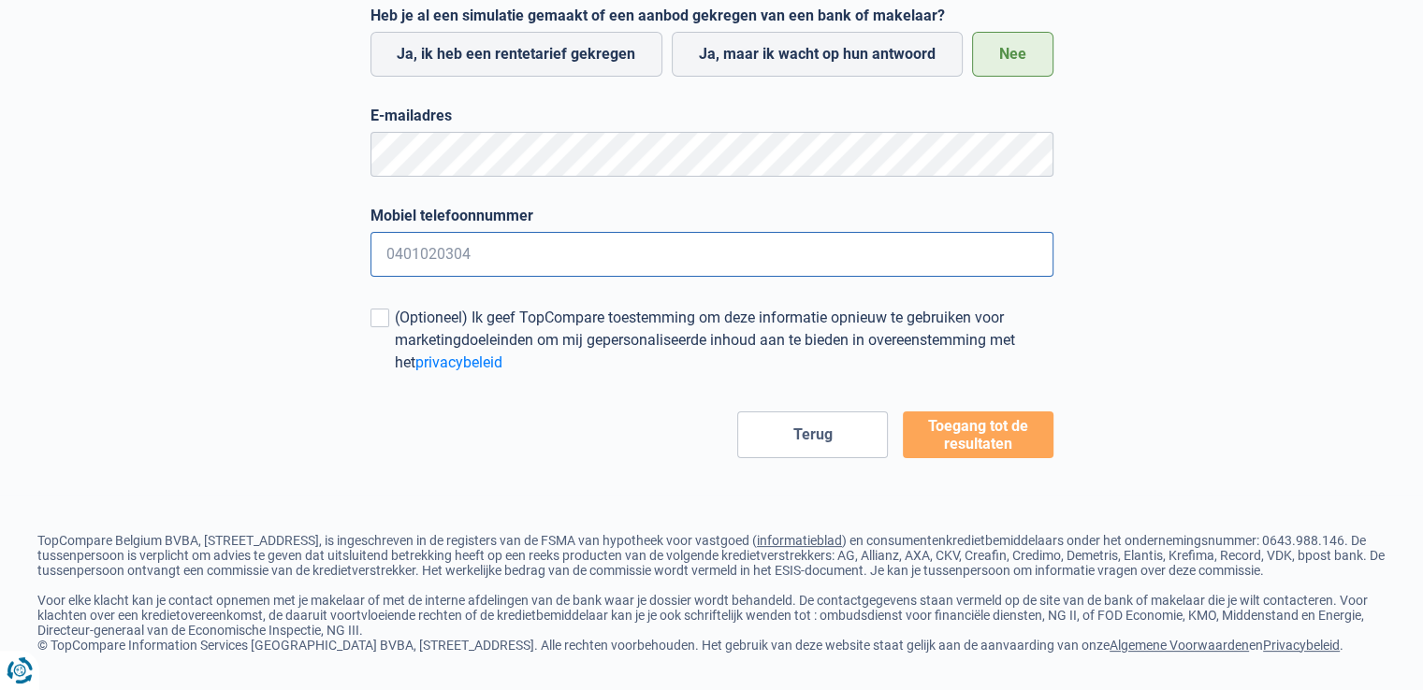
scroll to position [333, 0]
click at [943, 412] on button "Toegang tot de resultaten" at bounding box center [978, 435] width 151 height 47
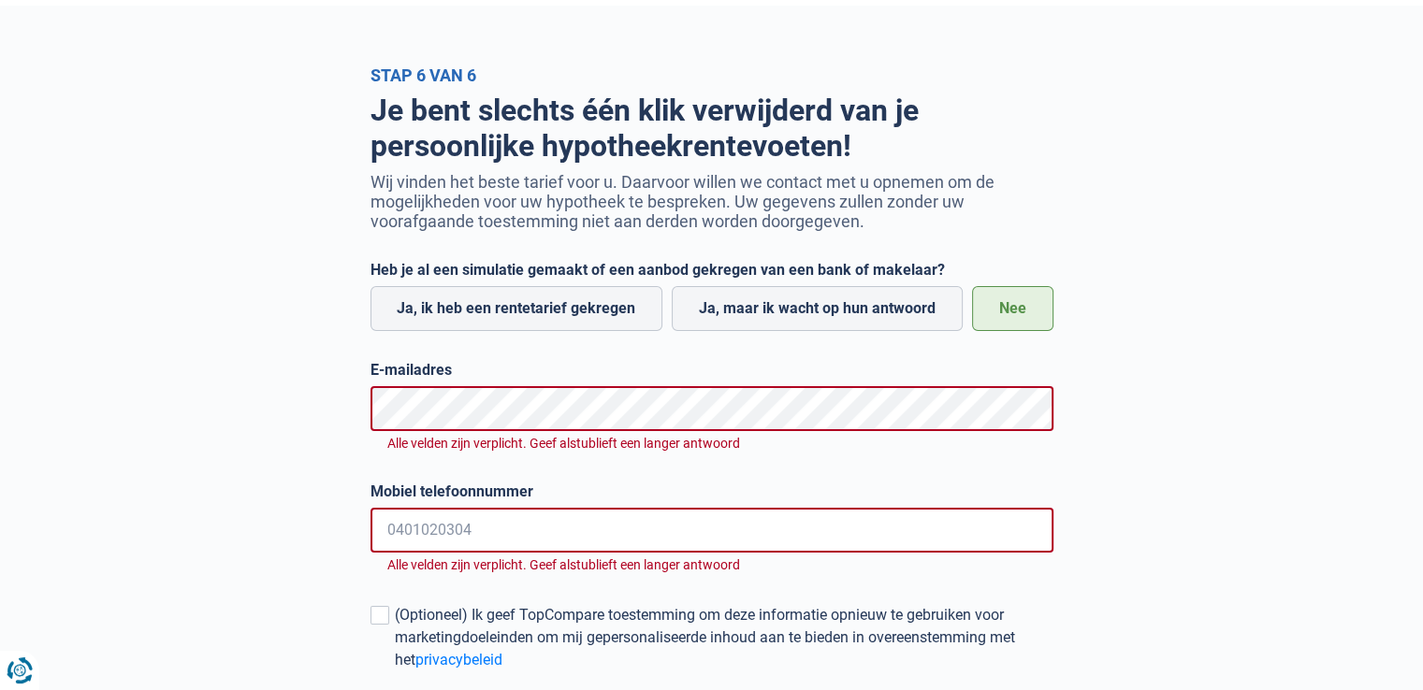
scroll to position [0, 0]
